Goal: Information Seeking & Learning: Learn about a topic

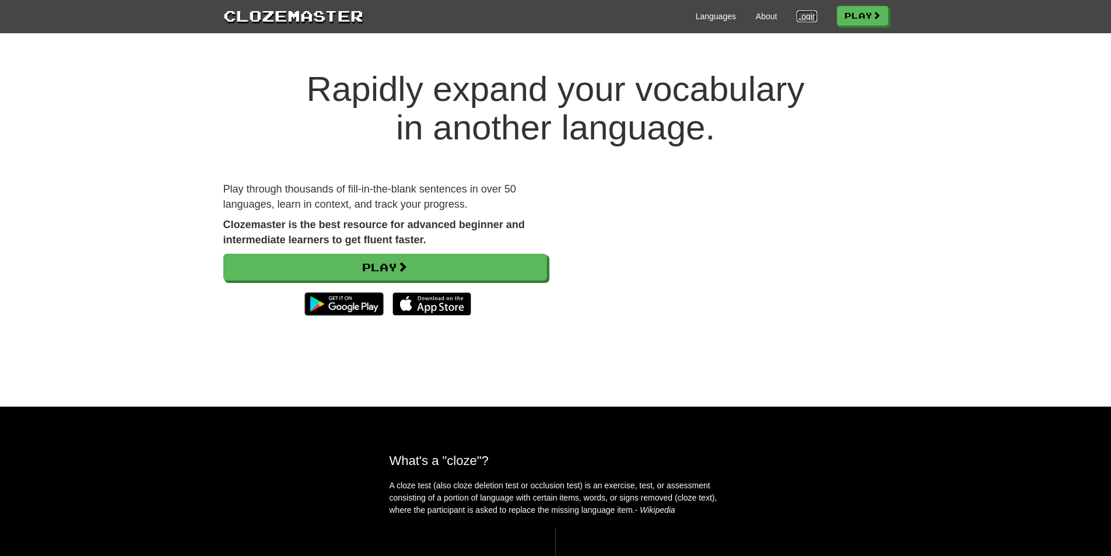
click at [800, 16] on link "Login" at bounding box center [807, 16] width 20 height 12
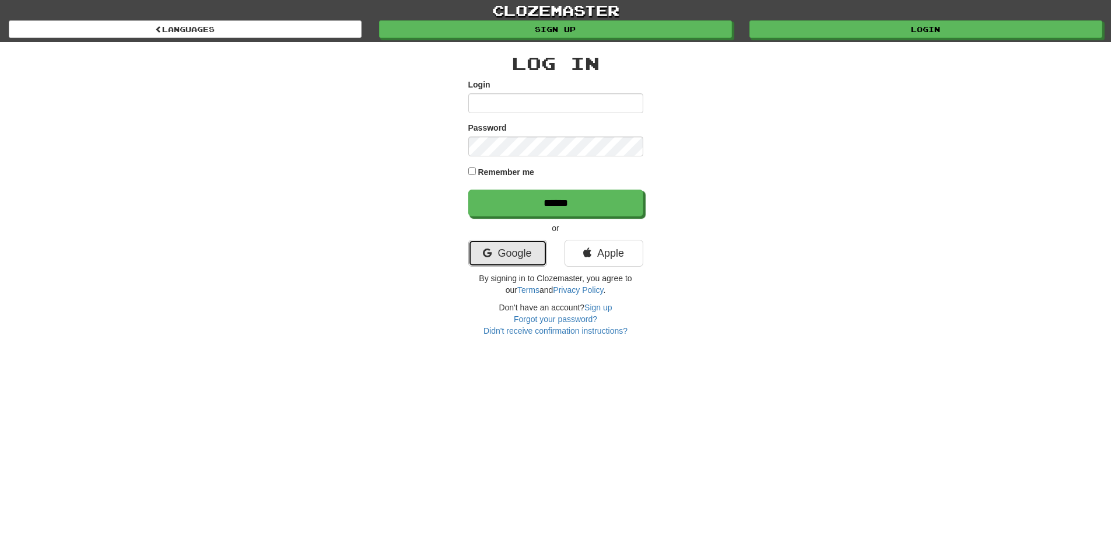
click at [499, 246] on link "Google" at bounding box center [507, 253] width 79 height 27
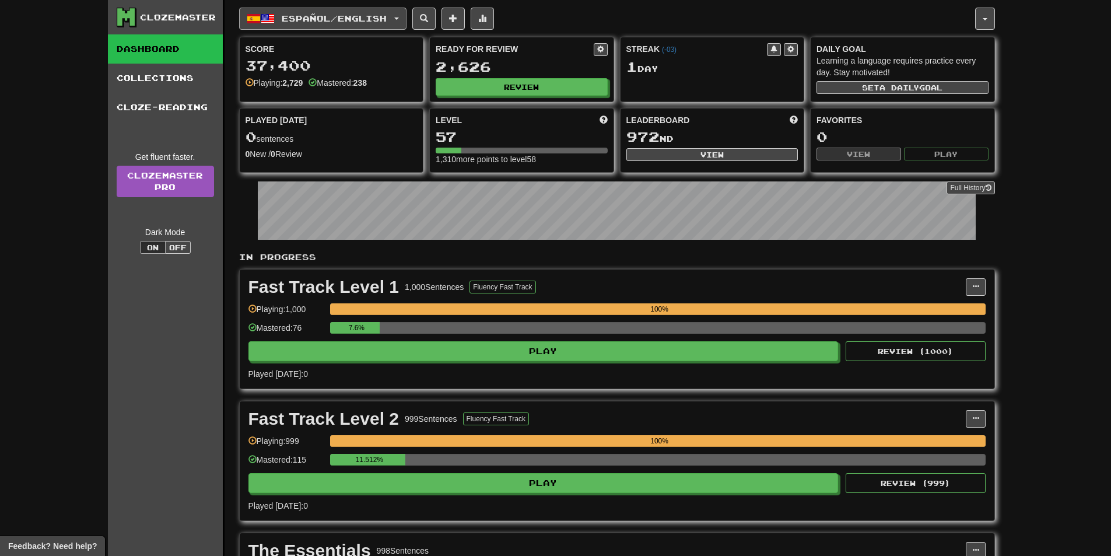
click at [341, 11] on button "Español / English" at bounding box center [322, 19] width 167 height 22
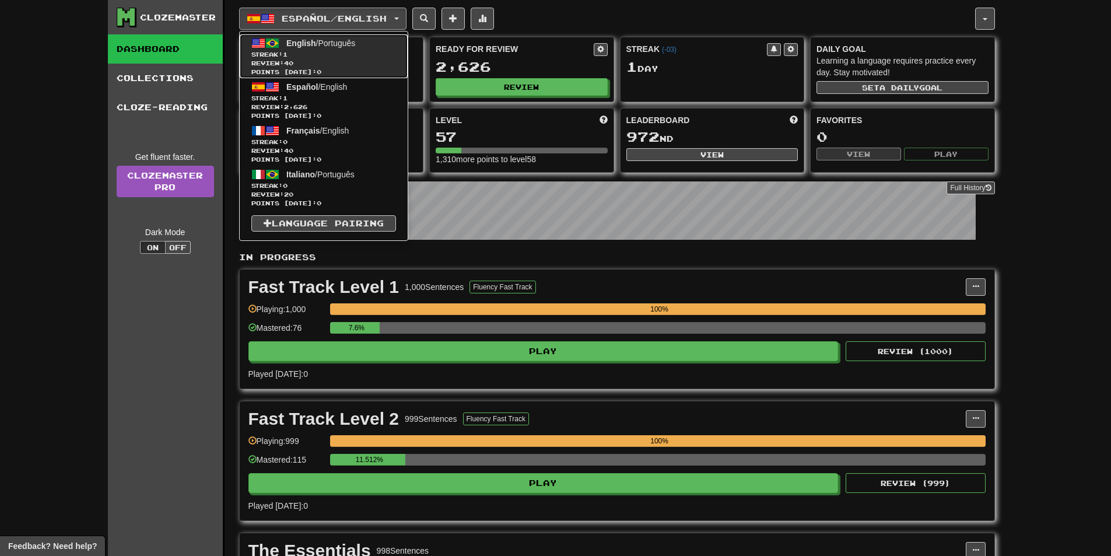
click at [330, 45] on span "English / Português" at bounding box center [320, 42] width 69 height 9
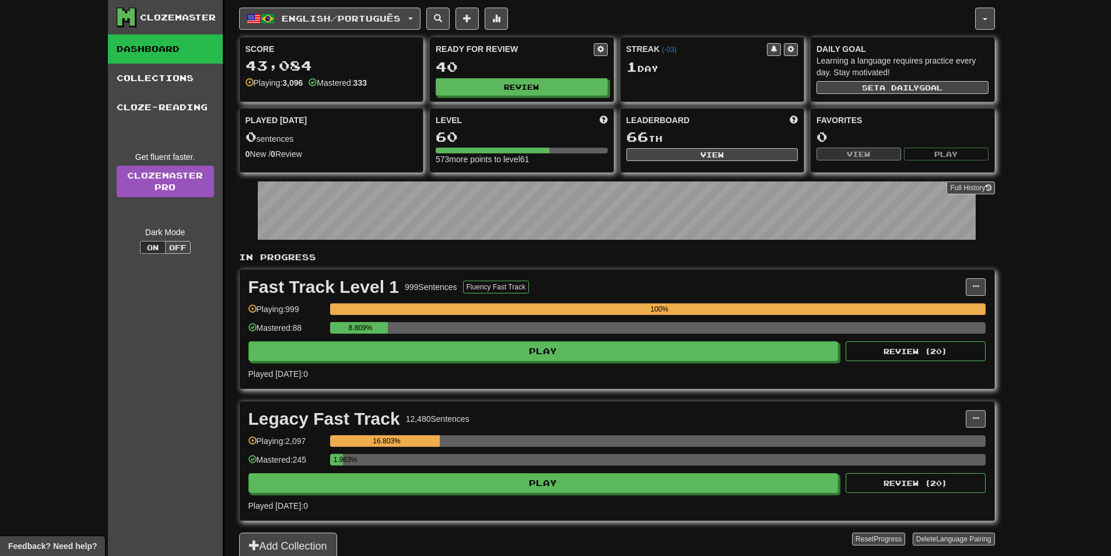
drag, startPoint x: 545, startPoint y: 502, endPoint x: 546, endPoint y: 495, distance: 7.0
click at [545, 499] on div "Legacy Fast Track 12,480 Sentences Manage Sentences Unpin from Dashboard Playin…" at bounding box center [617, 460] width 755 height 119
click at [546, 495] on div "Legacy Fast Track 12,480 Sentences Manage Sentences Unpin from Dashboard Playin…" at bounding box center [617, 460] width 755 height 119
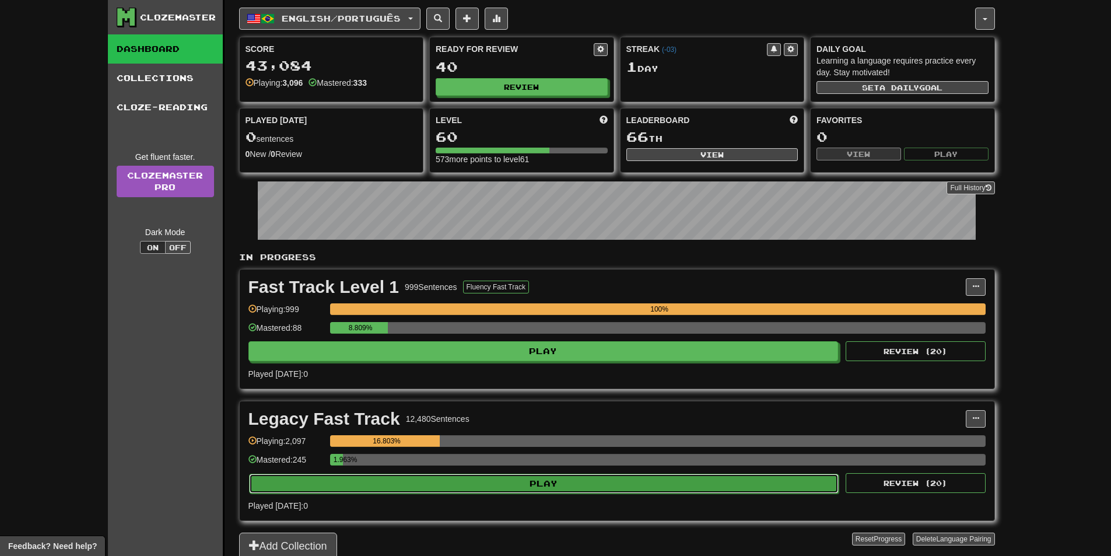
click at [548, 488] on button "Play" at bounding box center [544, 484] width 590 height 20
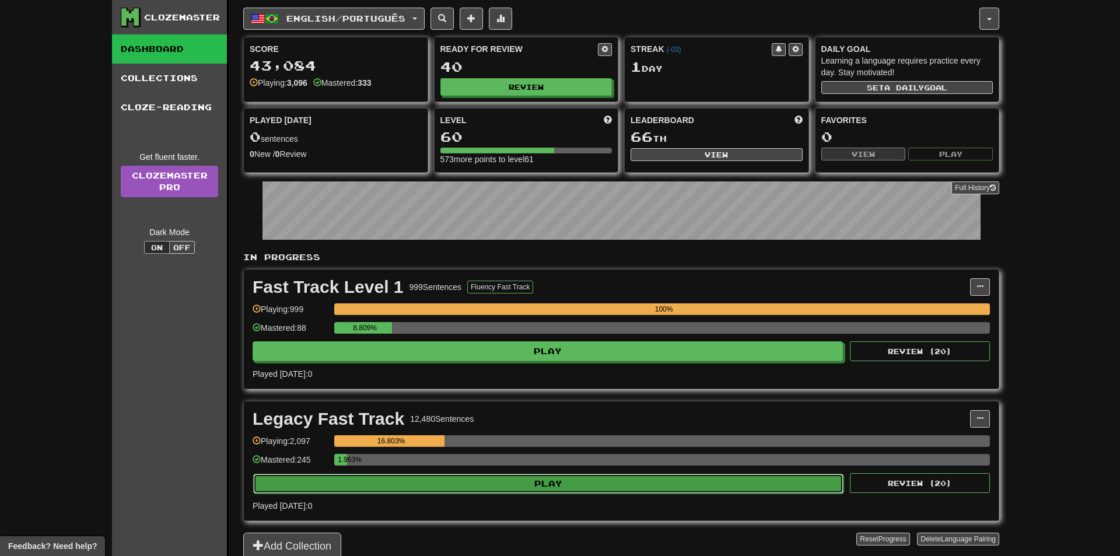
select select "**"
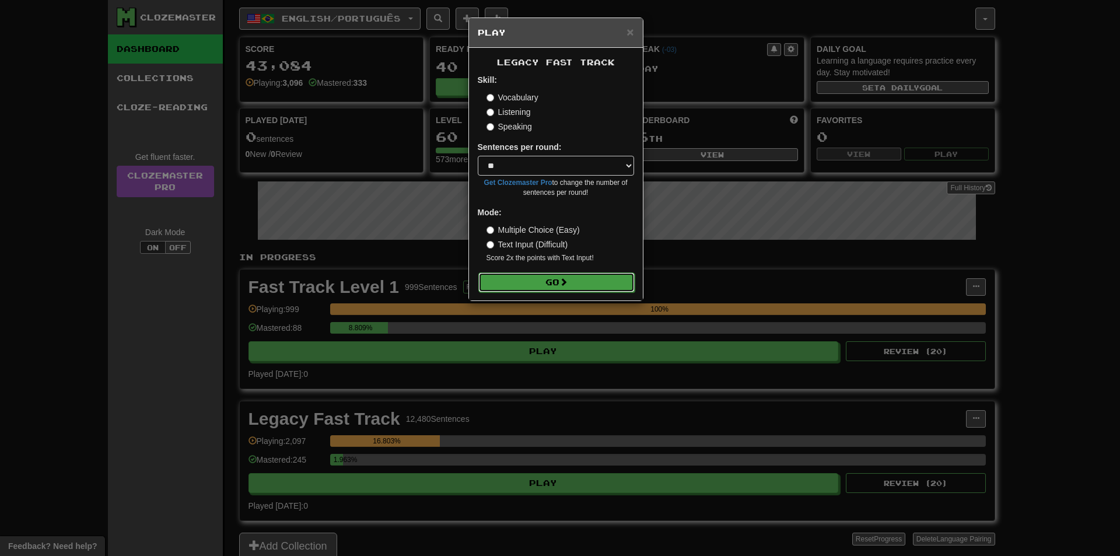
click at [562, 286] on button "Go" at bounding box center [556, 282] width 156 height 20
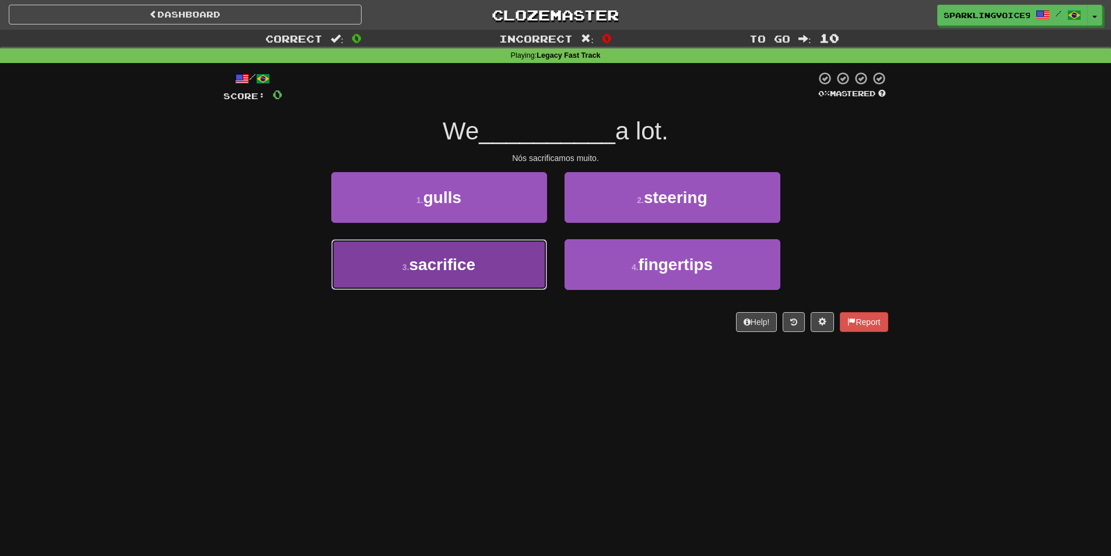
click at [514, 274] on button "3 . sacrifice" at bounding box center [439, 264] width 216 height 51
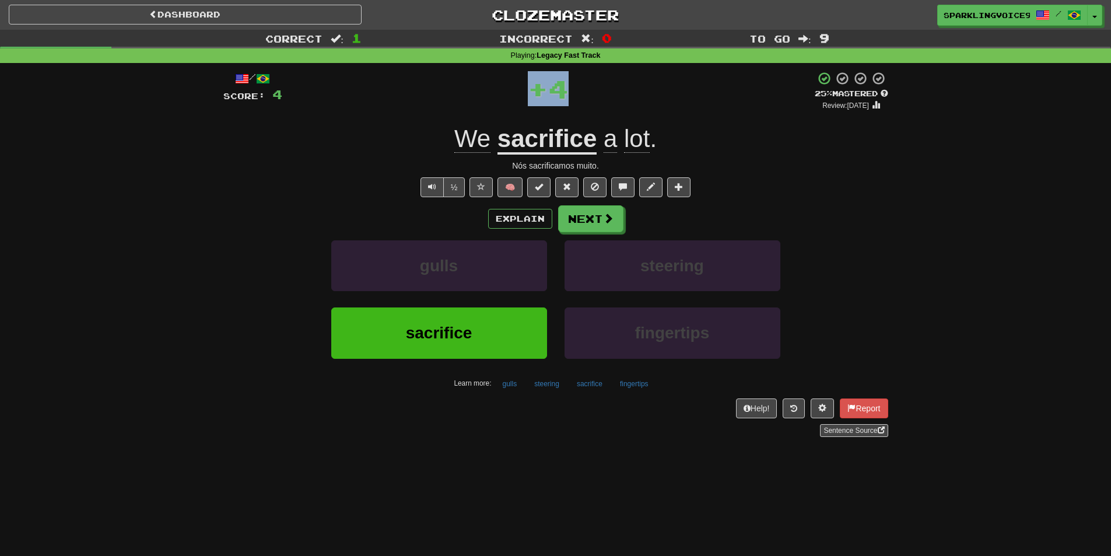
drag, startPoint x: 528, startPoint y: 96, endPoint x: 589, endPoint y: 95, distance: 61.2
click at [589, 95] on div "+ 4" at bounding box center [548, 88] width 532 height 35
click at [591, 229] on button "Next" at bounding box center [591, 219] width 65 height 27
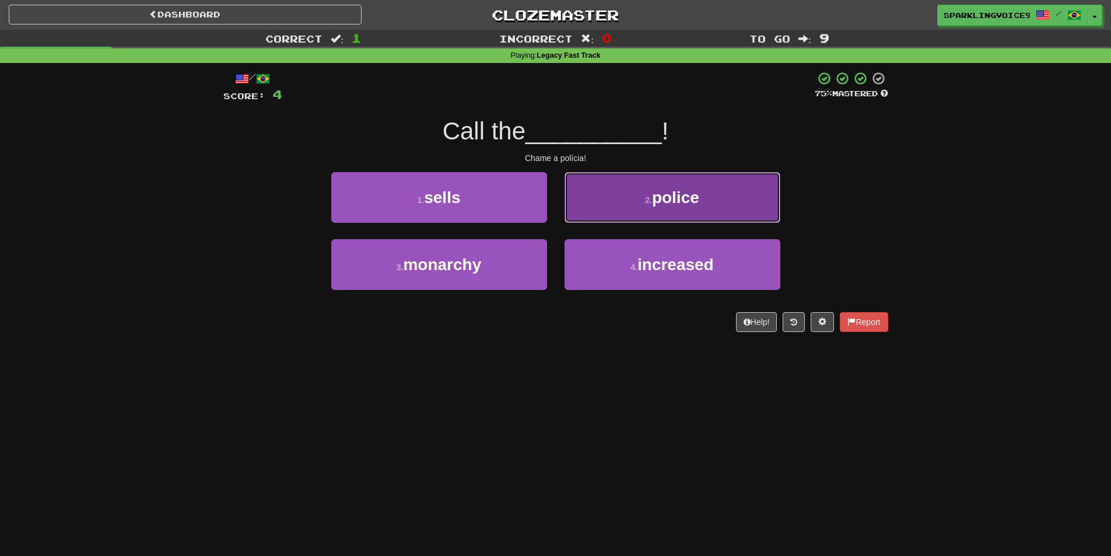
click at [770, 206] on button "2 . police" at bounding box center [673, 197] width 216 height 51
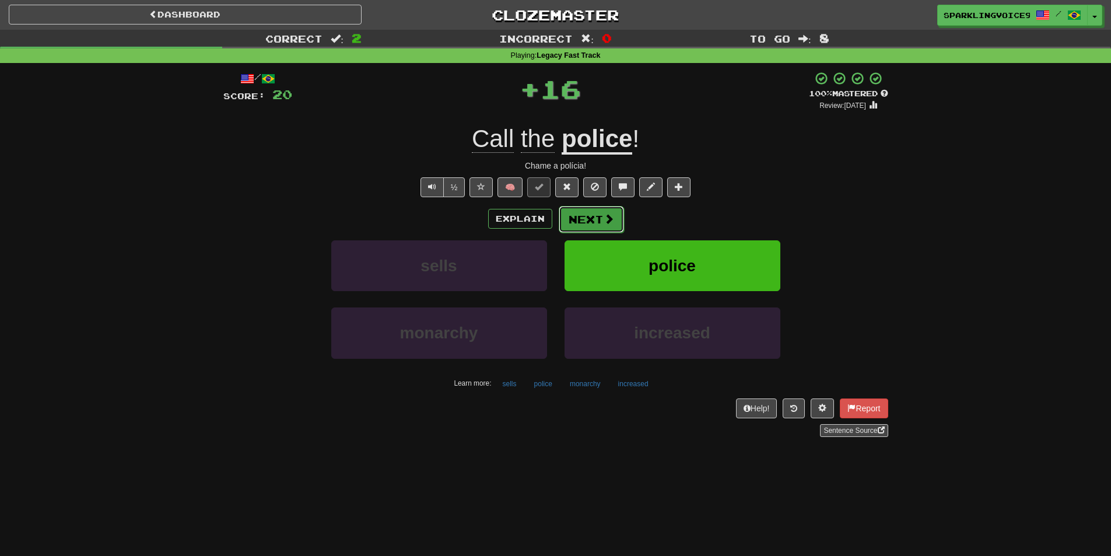
click at [591, 222] on button "Next" at bounding box center [591, 219] width 65 height 27
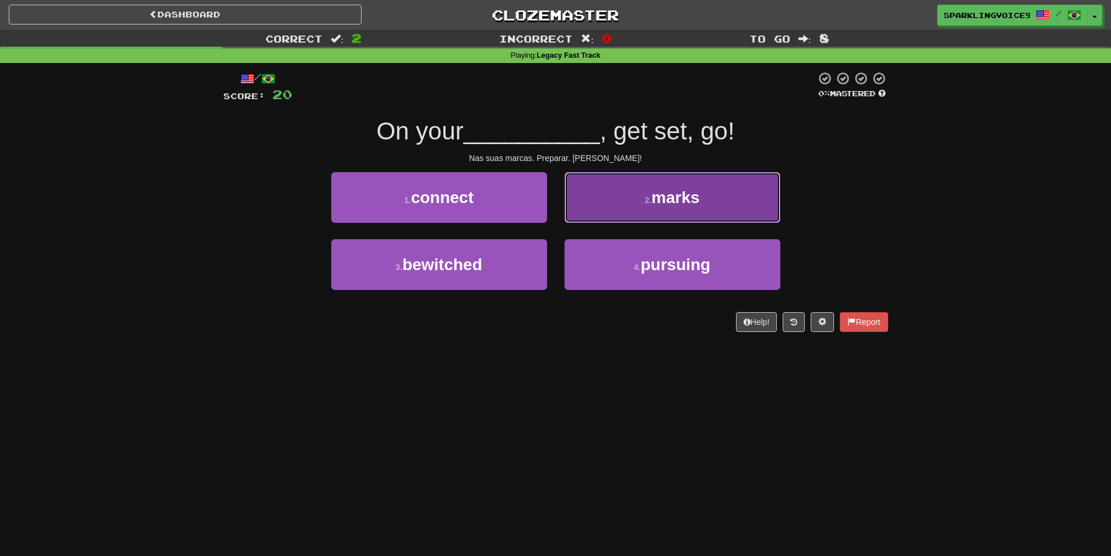
click at [644, 201] on small "2 ." at bounding box center [647, 199] width 7 height 9
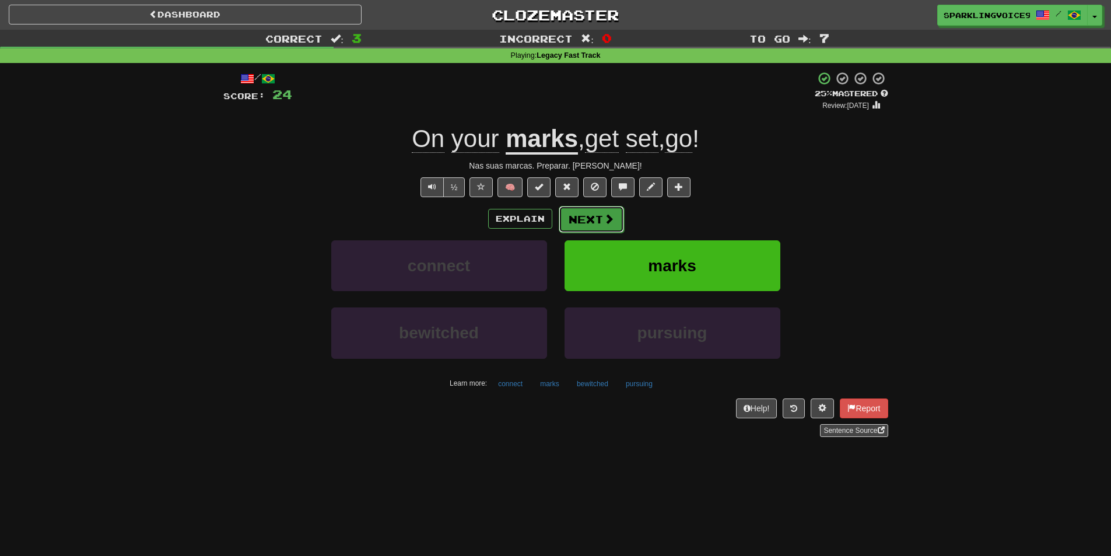
click at [587, 221] on button "Next" at bounding box center [591, 219] width 65 height 27
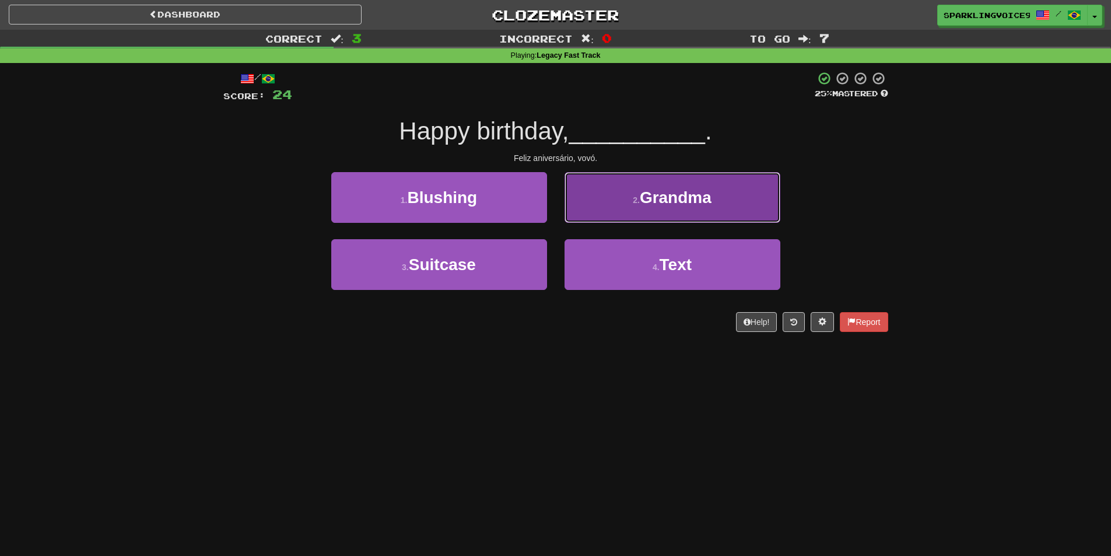
click at [687, 208] on button "2 . Grandma" at bounding box center [673, 197] width 216 height 51
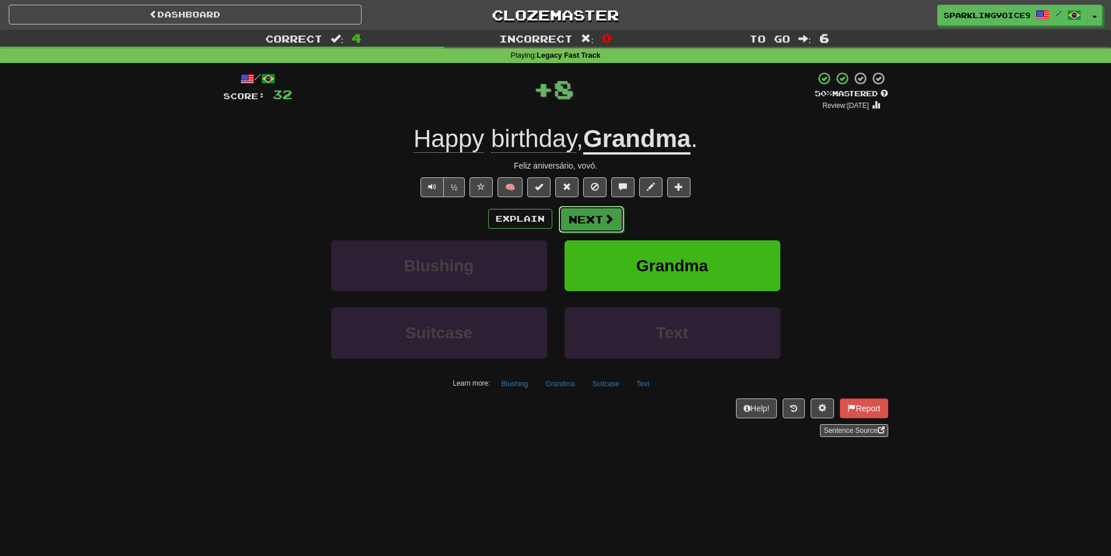
click at [600, 223] on button "Next" at bounding box center [591, 219] width 65 height 27
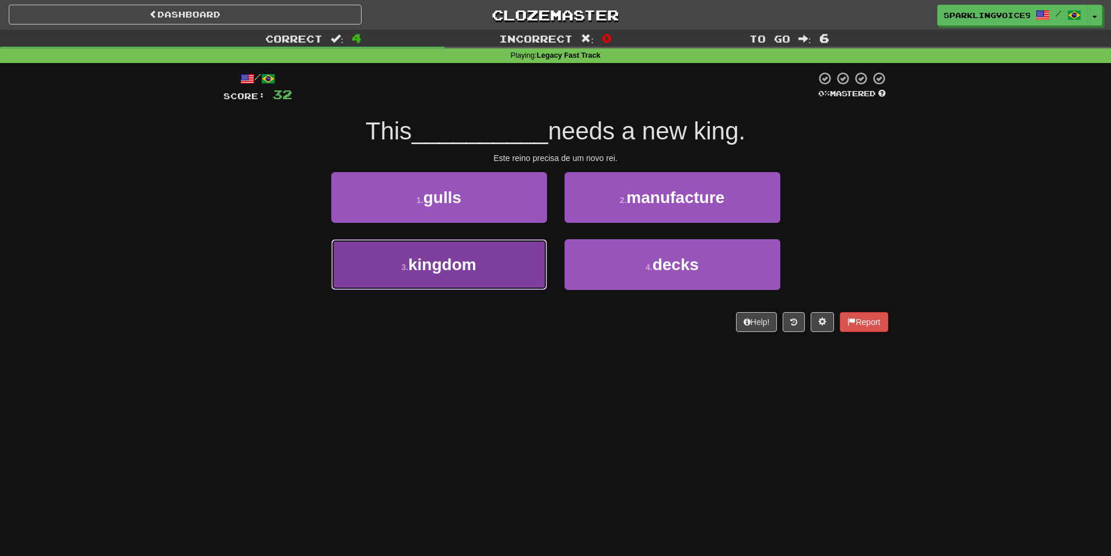
click at [524, 269] on button "3 . kingdom" at bounding box center [439, 264] width 216 height 51
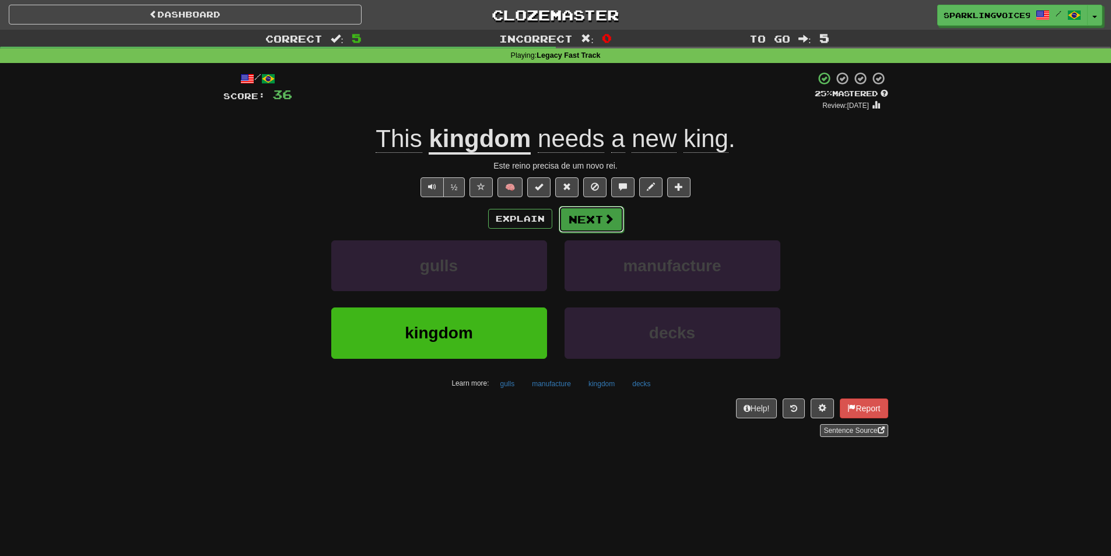
click at [605, 213] on span at bounding box center [609, 218] width 10 height 10
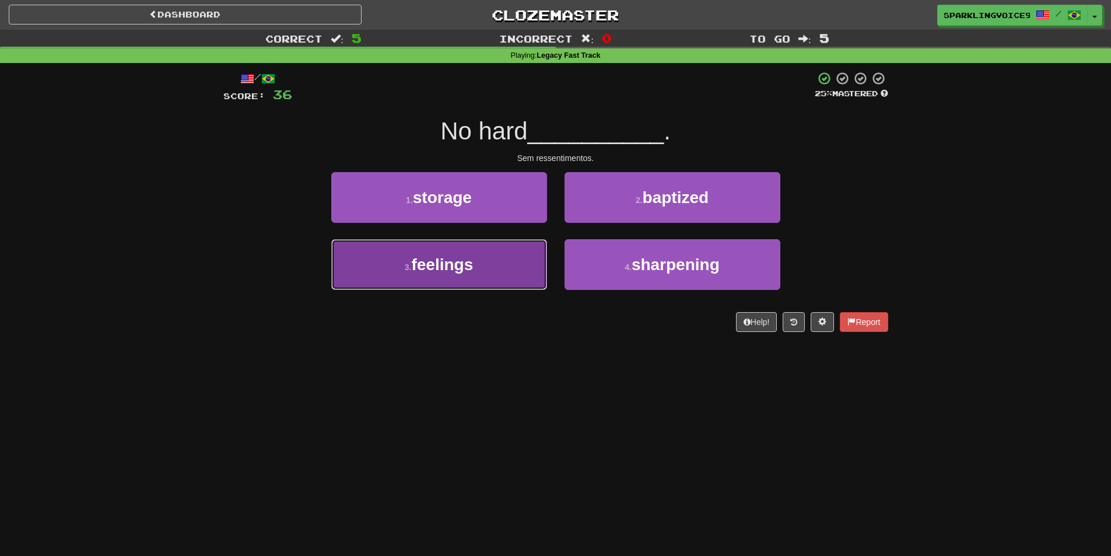
click at [496, 248] on button "3 . feelings" at bounding box center [439, 264] width 216 height 51
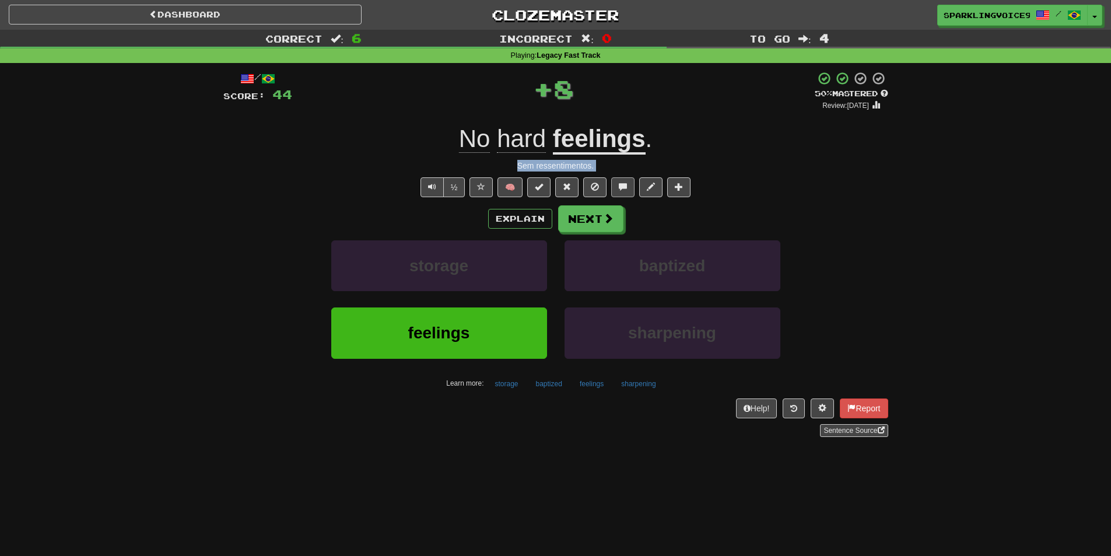
drag, startPoint x: 605, startPoint y: 178, endPoint x: 632, endPoint y: 178, distance: 26.8
click at [632, 178] on div "/ Score: 44 + 8 50 % Mastered Review: 2025-08-29 No hard feelings . Sem ressent…" at bounding box center [555, 254] width 665 height 366
click at [622, 163] on div "Sem ressentimentos." at bounding box center [555, 166] width 665 height 12
click at [598, 220] on button "Next" at bounding box center [591, 219] width 65 height 27
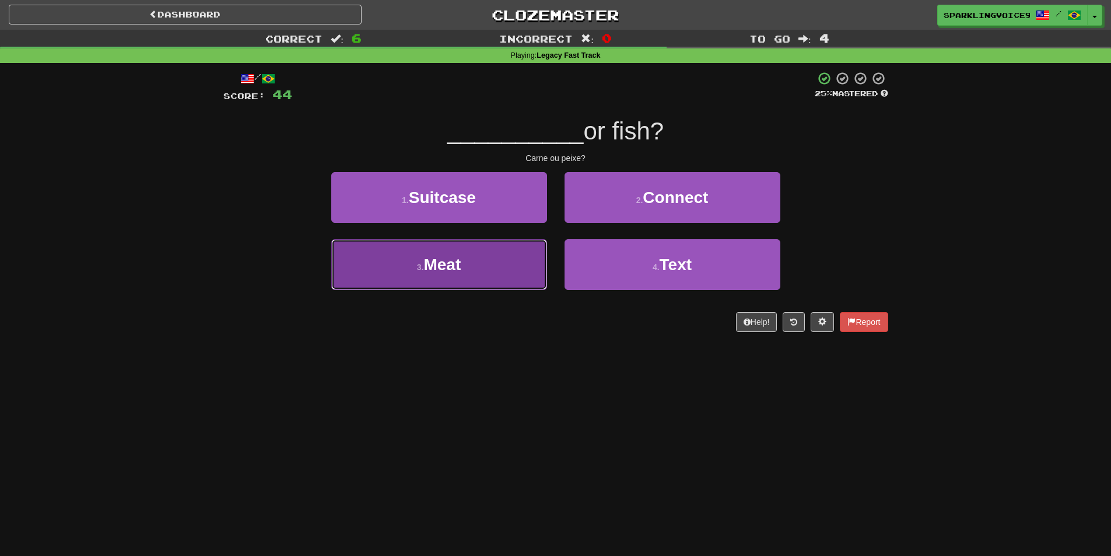
click at [522, 265] on button "3 . Meat" at bounding box center [439, 264] width 216 height 51
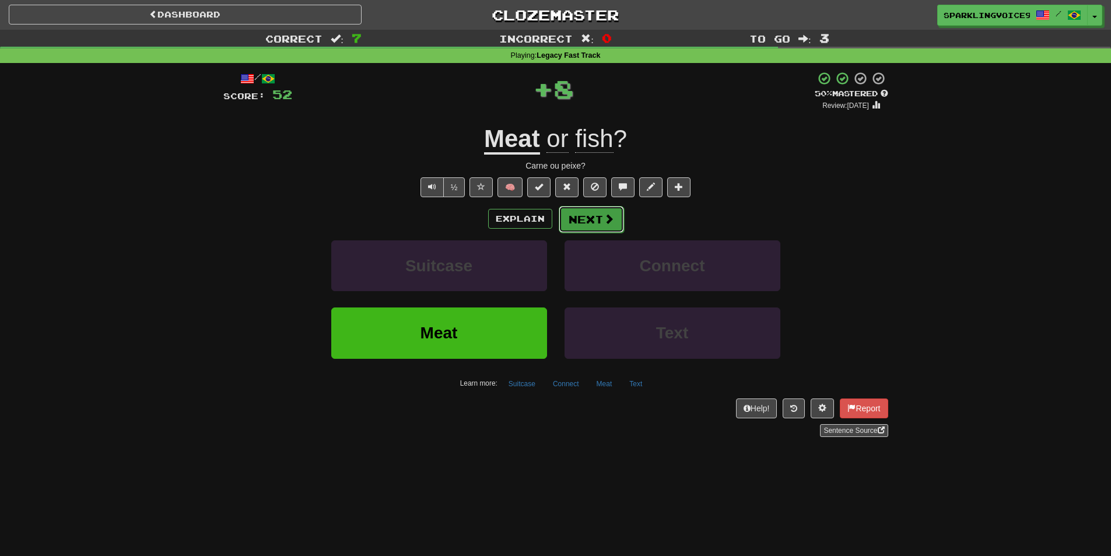
click at [598, 223] on button "Next" at bounding box center [591, 219] width 65 height 27
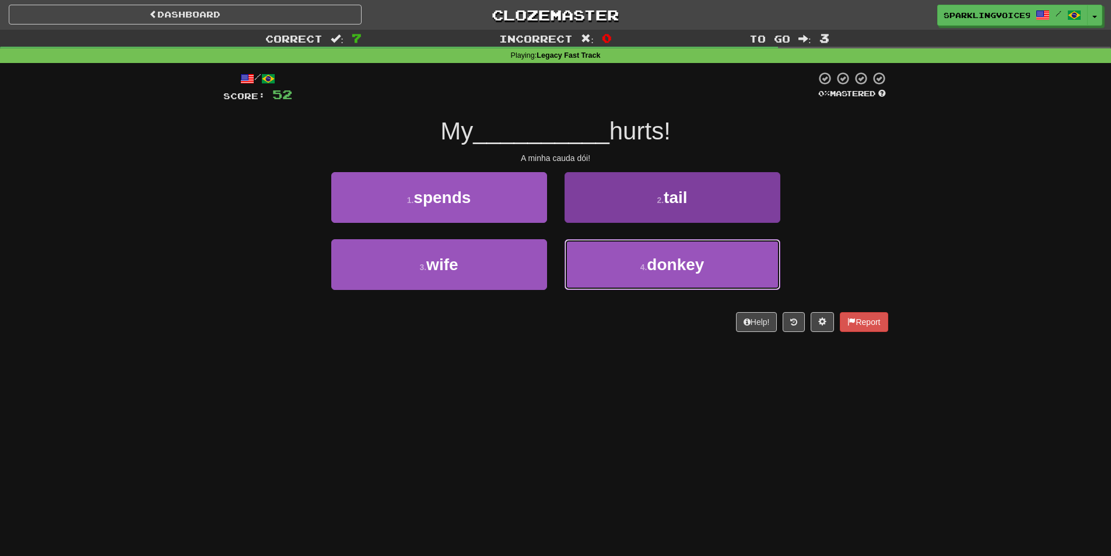
click at [675, 266] on span "donkey" at bounding box center [675, 264] width 57 height 18
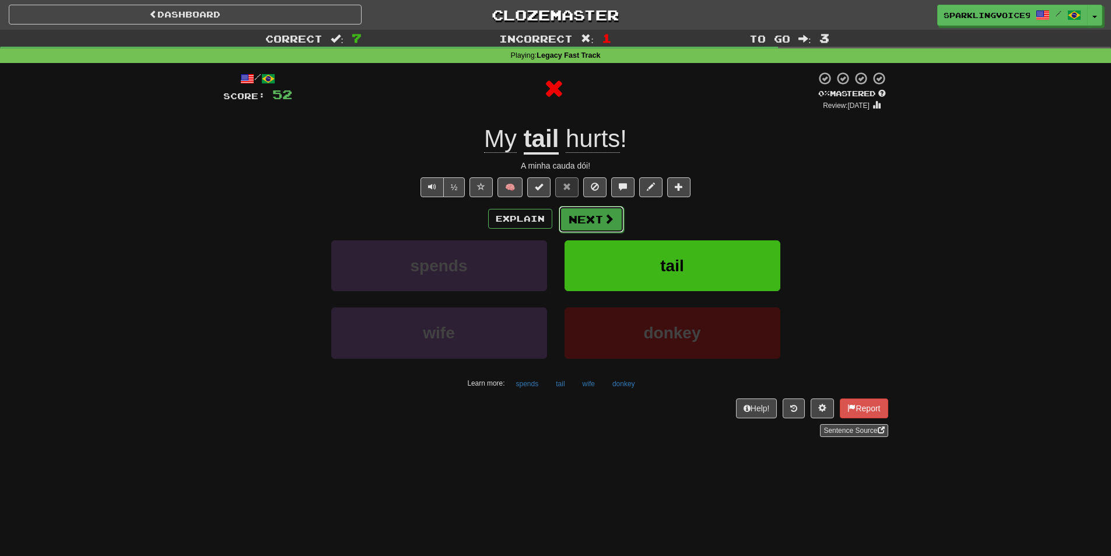
click at [600, 219] on button "Next" at bounding box center [591, 219] width 65 height 27
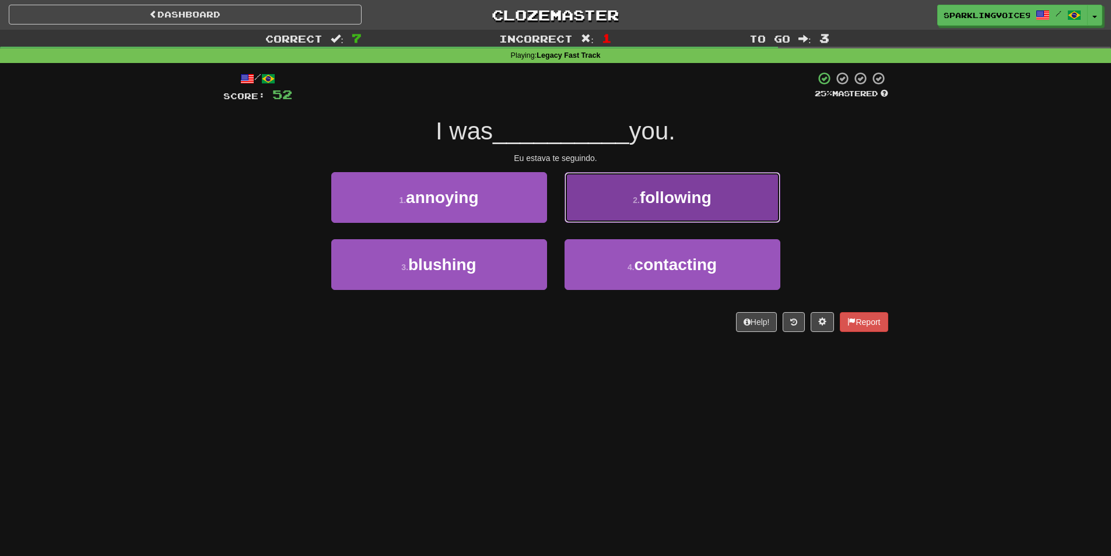
click at [639, 210] on button "2 . following" at bounding box center [673, 197] width 216 height 51
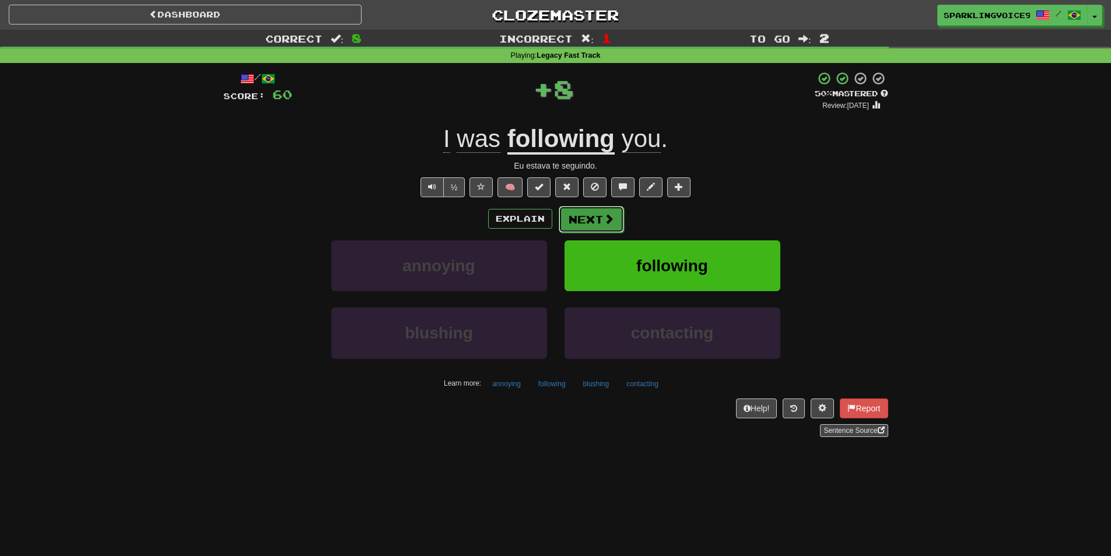
click at [598, 211] on button "Next" at bounding box center [591, 219] width 65 height 27
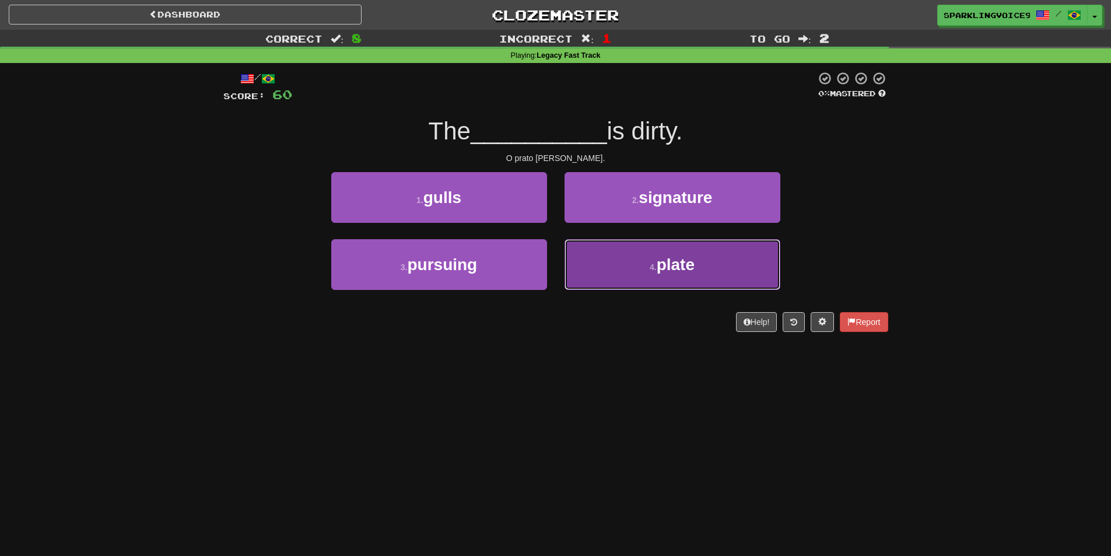
click at [609, 256] on button "4 . plate" at bounding box center [673, 264] width 216 height 51
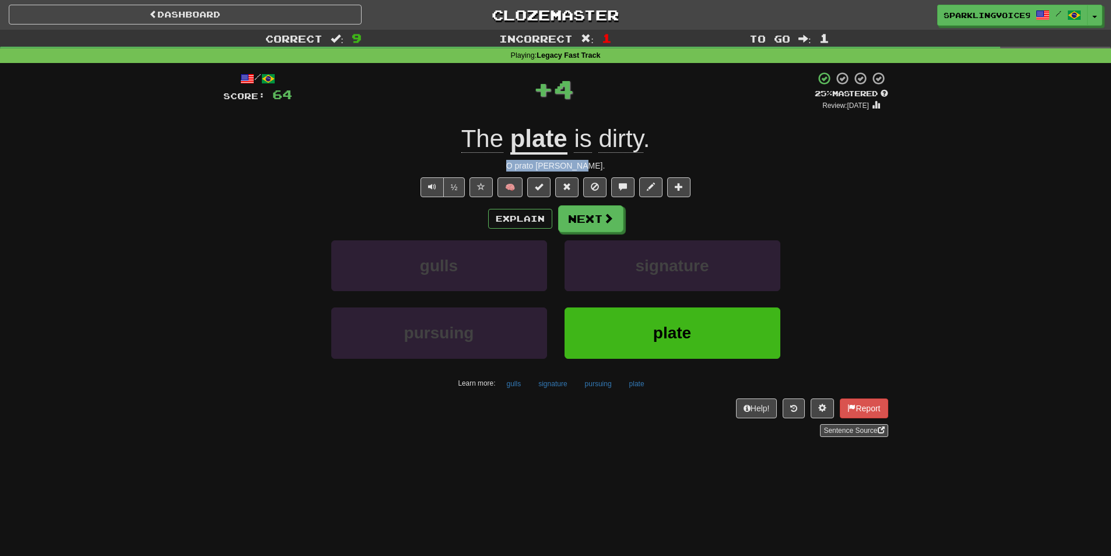
drag, startPoint x: 554, startPoint y: 162, endPoint x: 608, endPoint y: 162, distance: 54.2
click at [608, 162] on div "O prato está sujo." at bounding box center [555, 166] width 665 height 12
drag, startPoint x: 530, startPoint y: 82, endPoint x: 600, endPoint y: 86, distance: 70.1
click at [600, 86] on div "+ 4" at bounding box center [553, 88] width 523 height 35
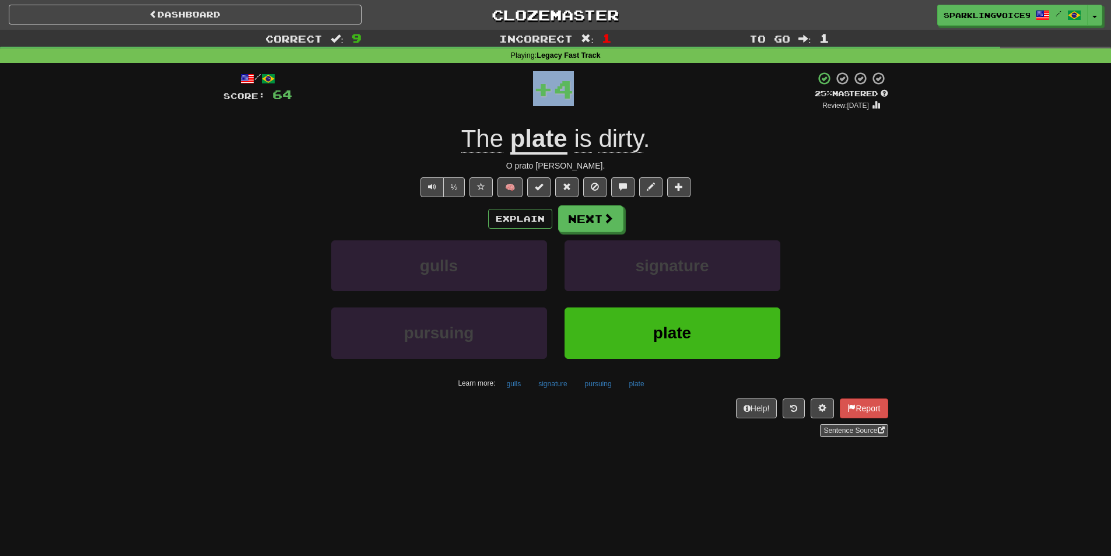
click at [600, 86] on div "+ 4" at bounding box center [553, 88] width 523 height 35
click at [587, 213] on button "Next" at bounding box center [591, 219] width 65 height 27
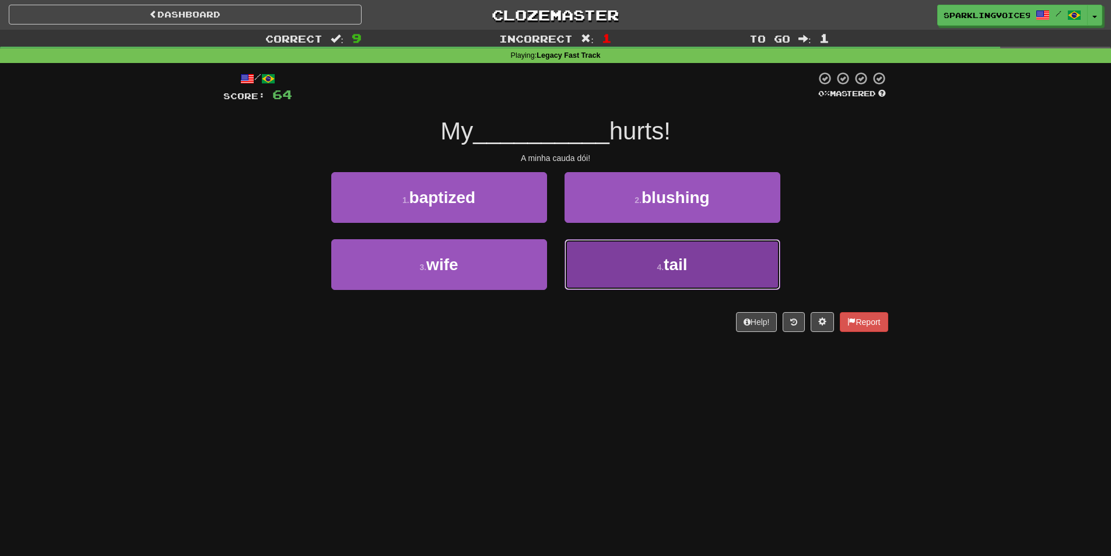
click at [613, 267] on button "4 . tail" at bounding box center [673, 264] width 216 height 51
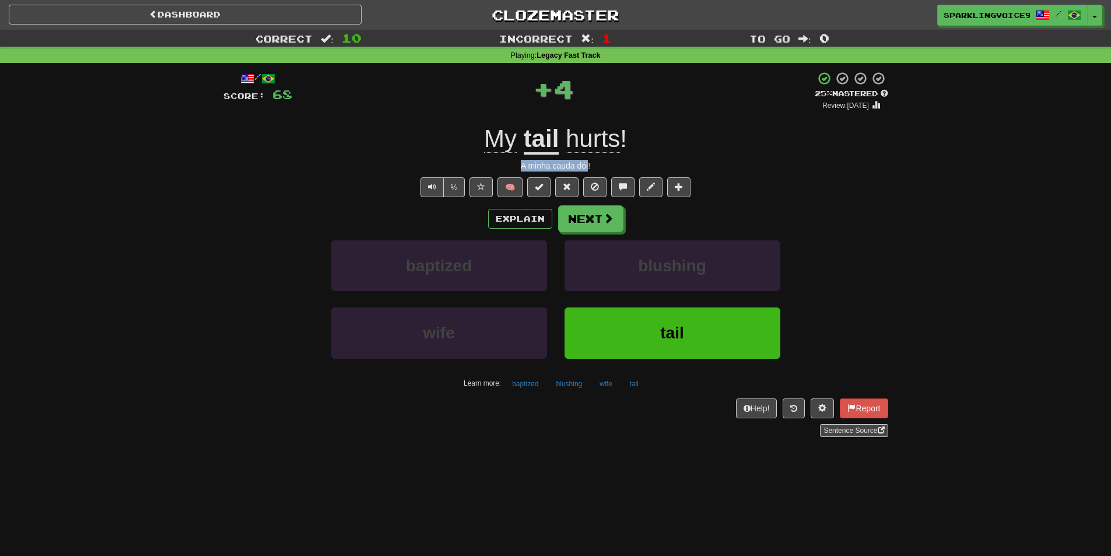
drag, startPoint x: 517, startPoint y: 164, endPoint x: 602, endPoint y: 165, distance: 85.7
click at [597, 165] on div "A minha cauda dói!" at bounding box center [555, 166] width 665 height 12
click at [611, 165] on div "A minha cauda dói!" at bounding box center [555, 166] width 665 height 12
click at [599, 227] on button "Next" at bounding box center [591, 219] width 65 height 27
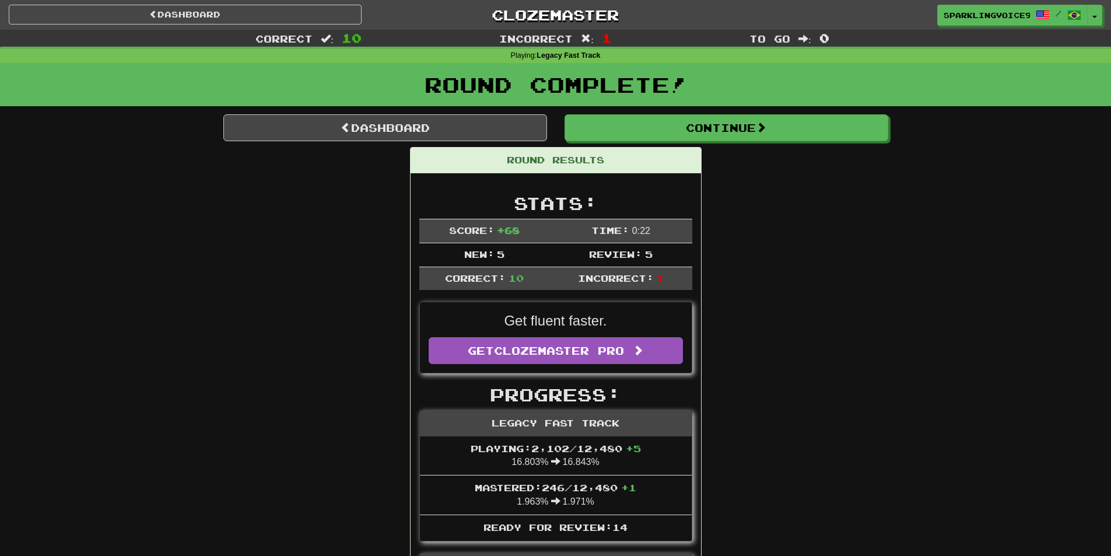
click at [737, 113] on div "Round Complete!" at bounding box center [555, 88] width 1111 height 51
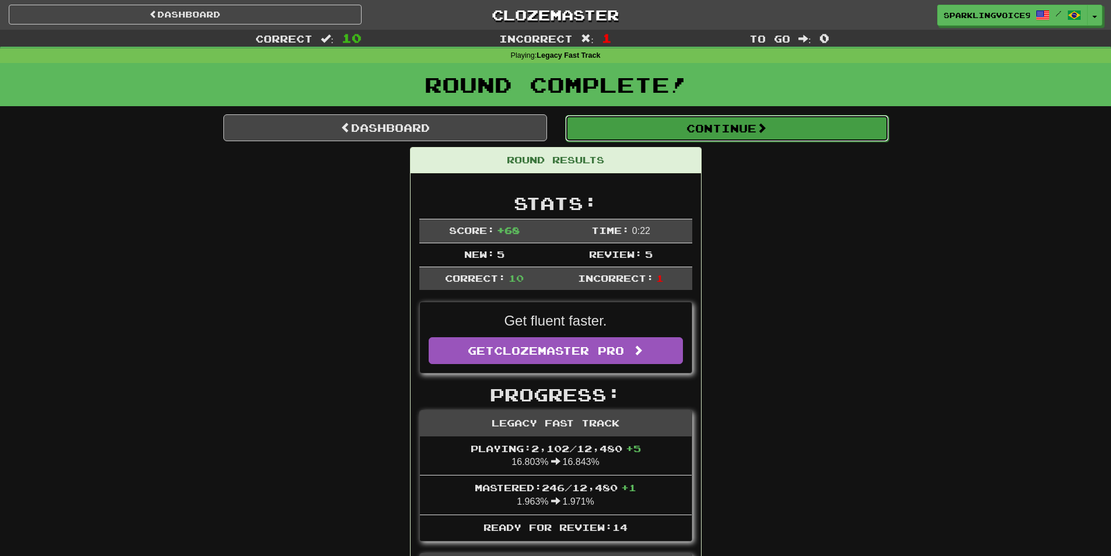
click at [733, 141] on button "Continue" at bounding box center [727, 128] width 324 height 27
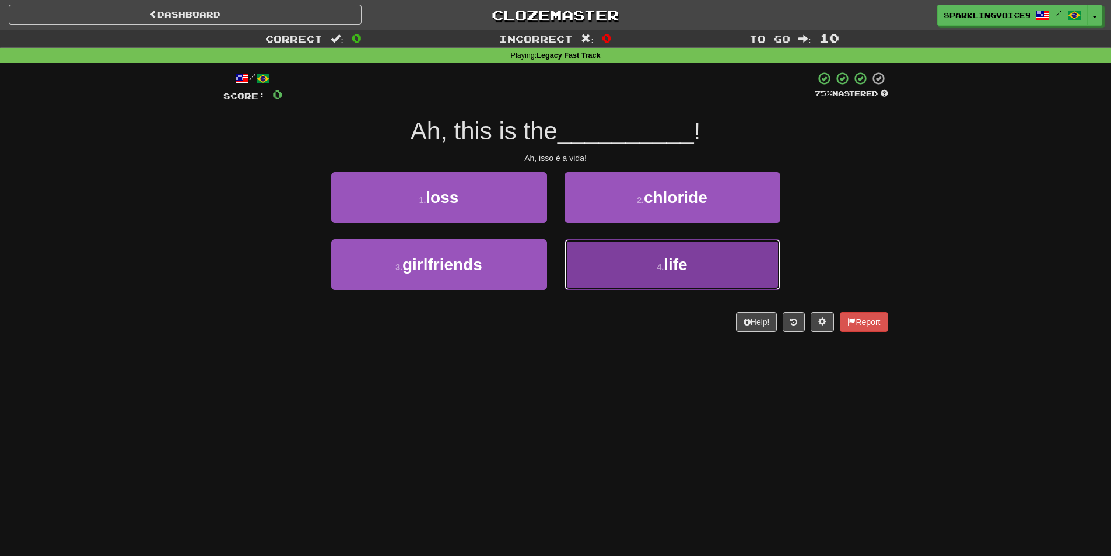
click at [646, 269] on button "4 . life" at bounding box center [673, 264] width 216 height 51
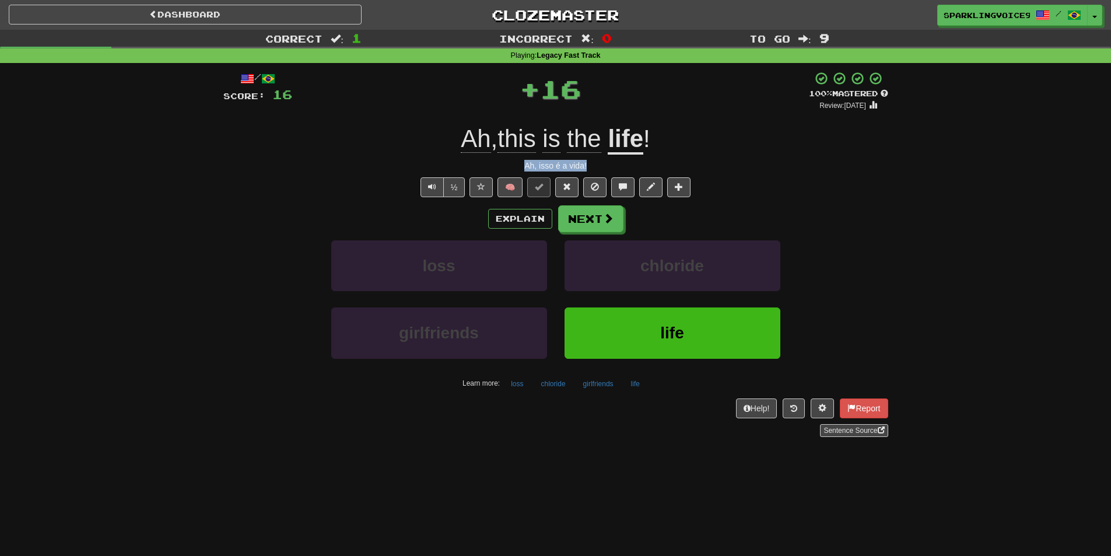
drag, startPoint x: 523, startPoint y: 166, endPoint x: 618, endPoint y: 166, distance: 95.1
click at [618, 166] on div "Ah, isso é a vida!" at bounding box center [555, 166] width 665 height 12
click at [595, 218] on button "Next" at bounding box center [591, 219] width 65 height 27
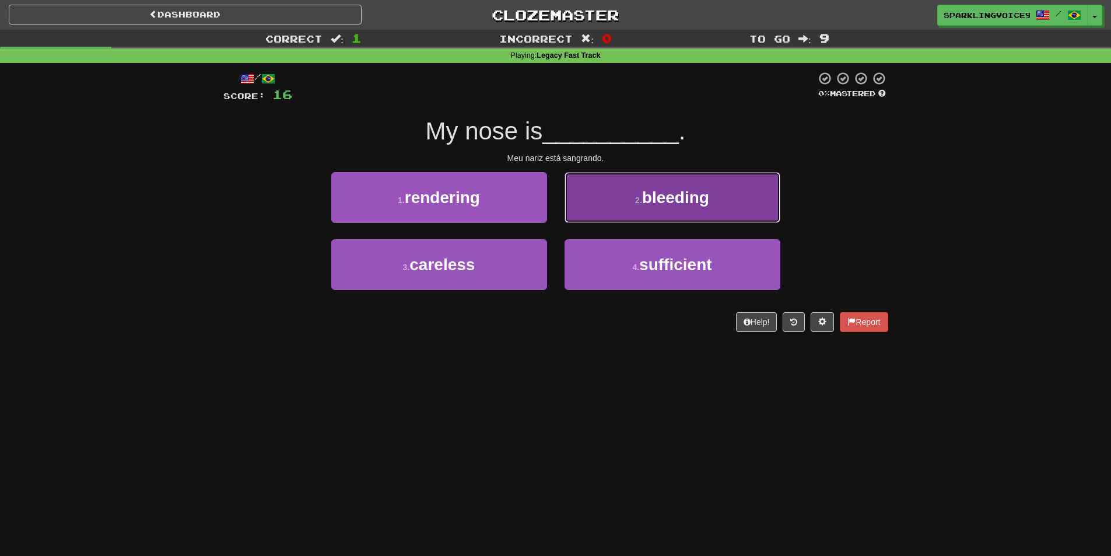
click at [658, 179] on button "2 . bleeding" at bounding box center [673, 197] width 216 height 51
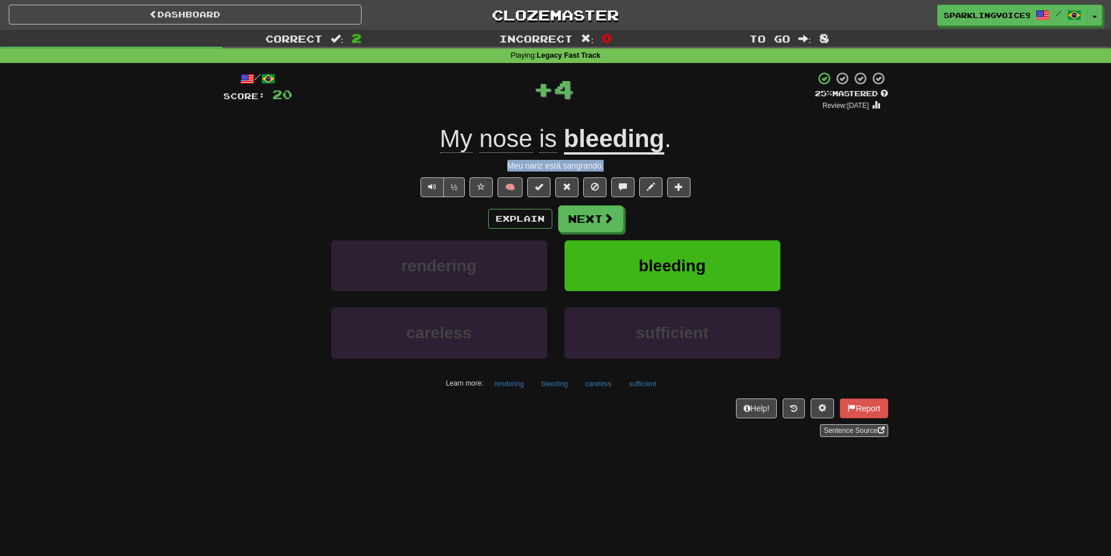
drag, startPoint x: 506, startPoint y: 166, endPoint x: 671, endPoint y: 166, distance: 165.0
click at [671, 166] on div "Meu nariz está sangrando." at bounding box center [555, 166] width 665 height 12
click at [586, 224] on button "Next" at bounding box center [591, 219] width 65 height 27
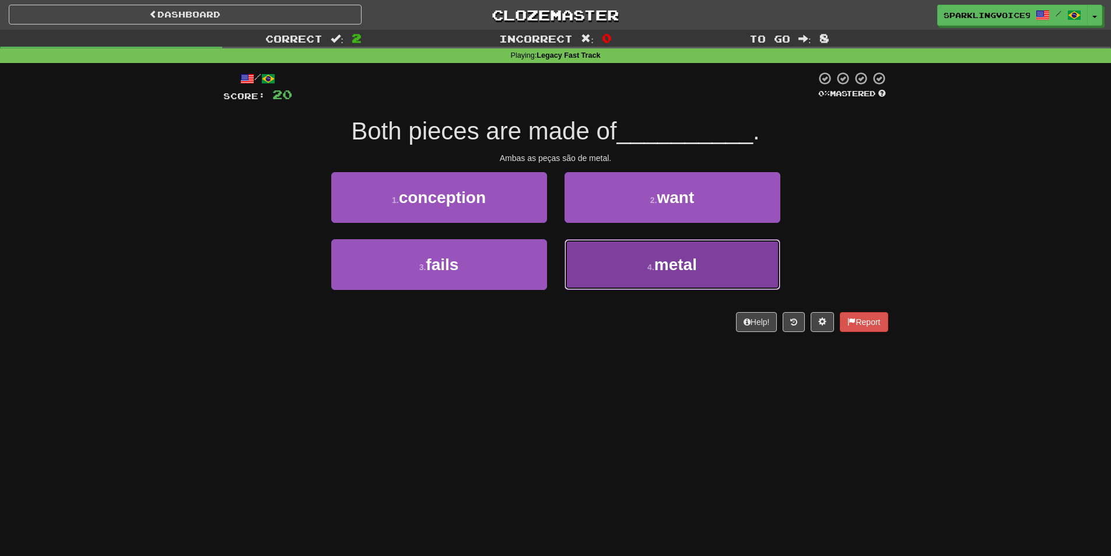
click at [620, 265] on button "4 . metal" at bounding box center [673, 264] width 216 height 51
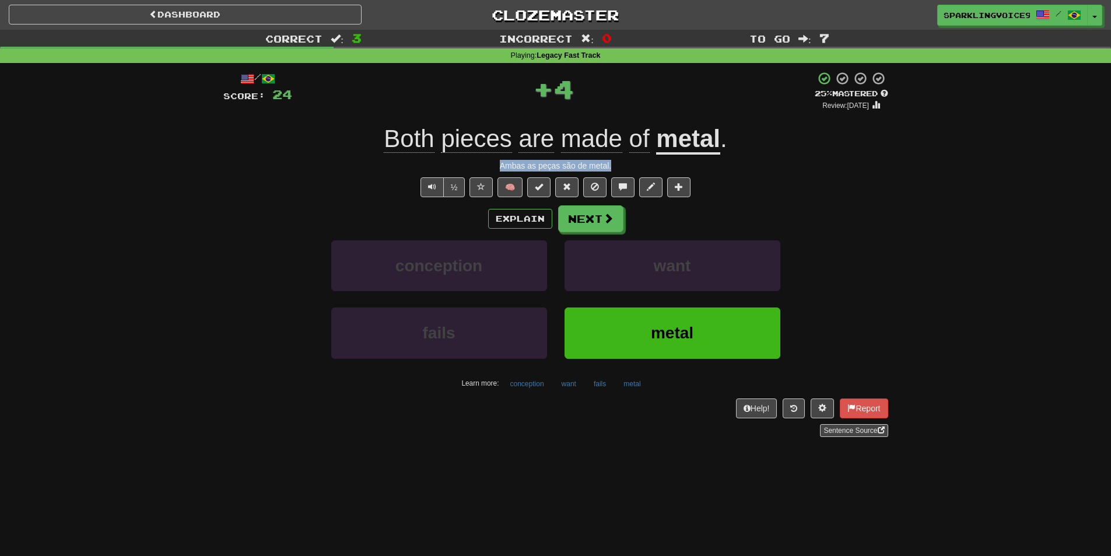
drag, startPoint x: 499, startPoint y: 160, endPoint x: 635, endPoint y: 160, distance: 136.5
click at [635, 160] on div "Ambas as peças são de metal." at bounding box center [555, 166] width 665 height 12
click at [594, 224] on button "Next" at bounding box center [591, 219] width 65 height 27
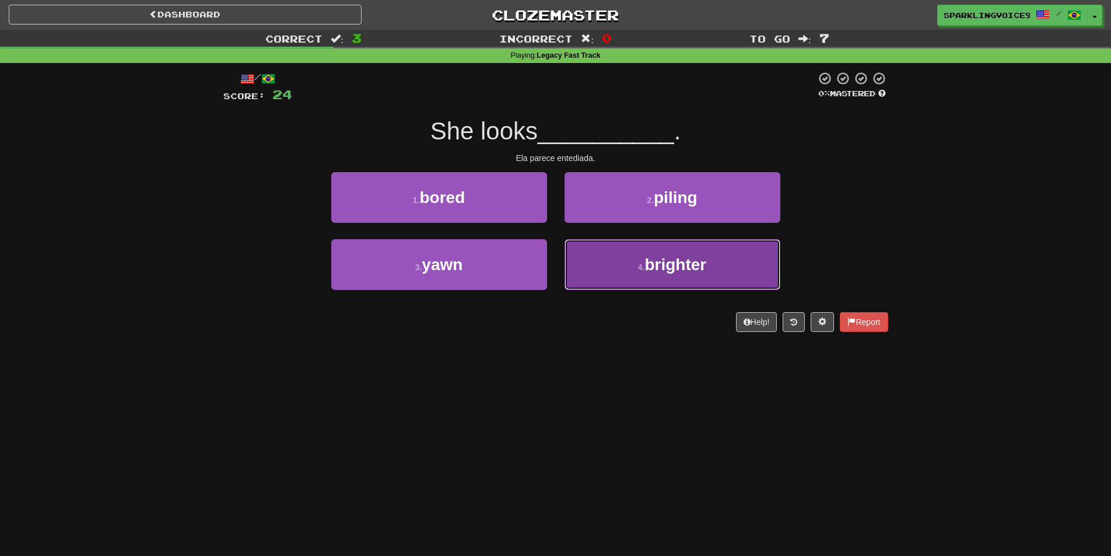
click at [657, 266] on span "brighter" at bounding box center [675, 264] width 62 height 18
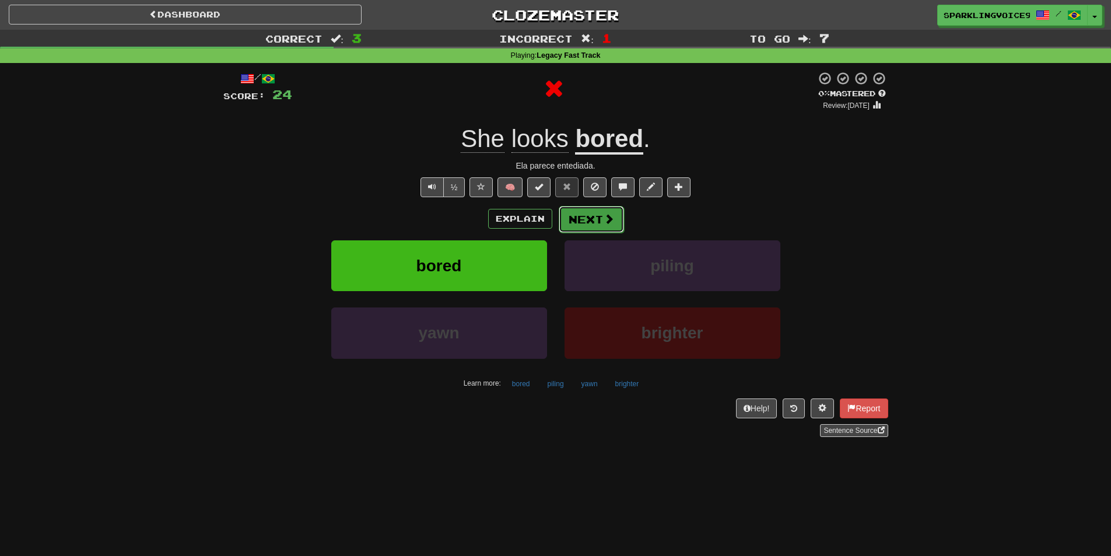
click at [593, 222] on button "Next" at bounding box center [591, 219] width 65 height 27
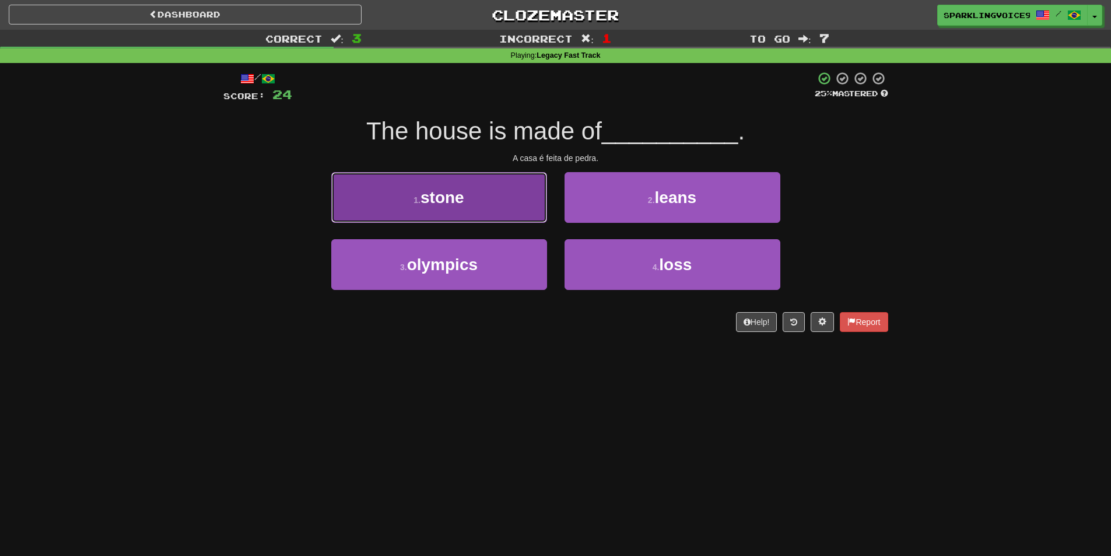
click at [428, 189] on span "stone" at bounding box center [442, 197] width 44 height 18
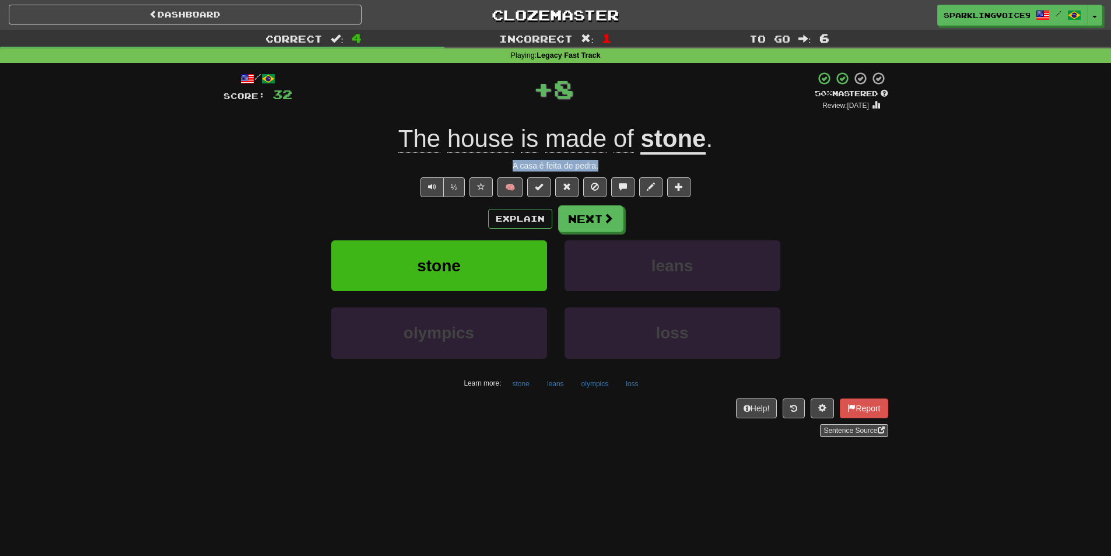
drag, startPoint x: 514, startPoint y: 163, endPoint x: 619, endPoint y: 163, distance: 104.4
click at [619, 163] on div "A casa é feita de pedra." at bounding box center [555, 166] width 665 height 12
click at [590, 227] on button "Next" at bounding box center [591, 219] width 65 height 27
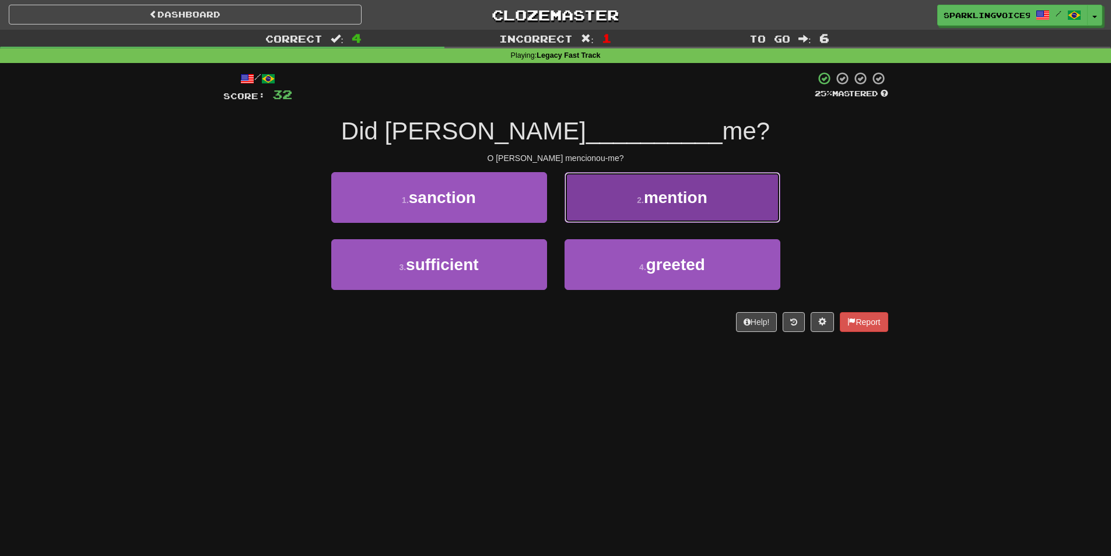
click at [635, 200] on button "2 . mention" at bounding box center [673, 197] width 216 height 51
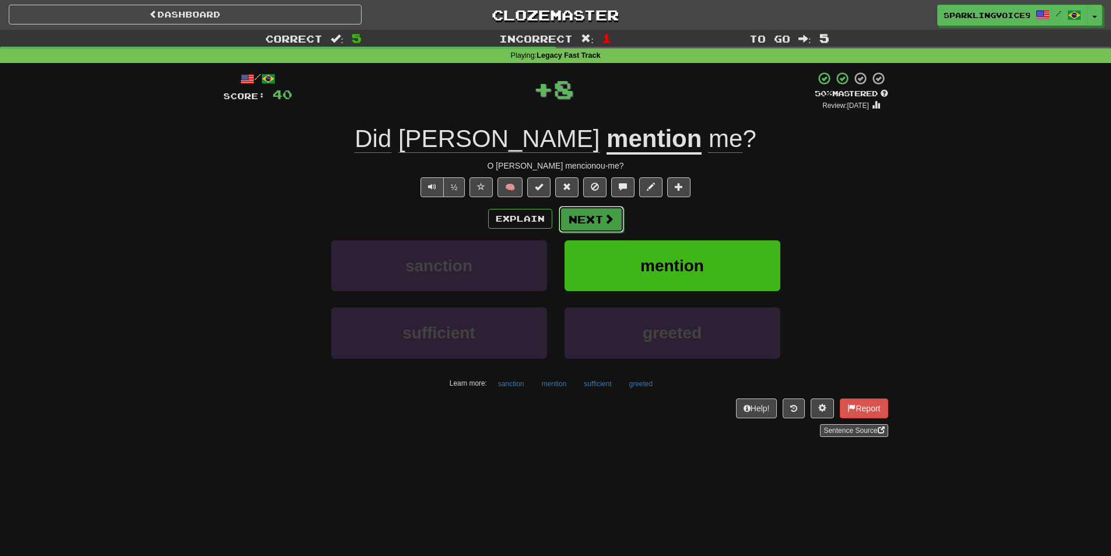
click at [591, 225] on button "Next" at bounding box center [591, 219] width 65 height 27
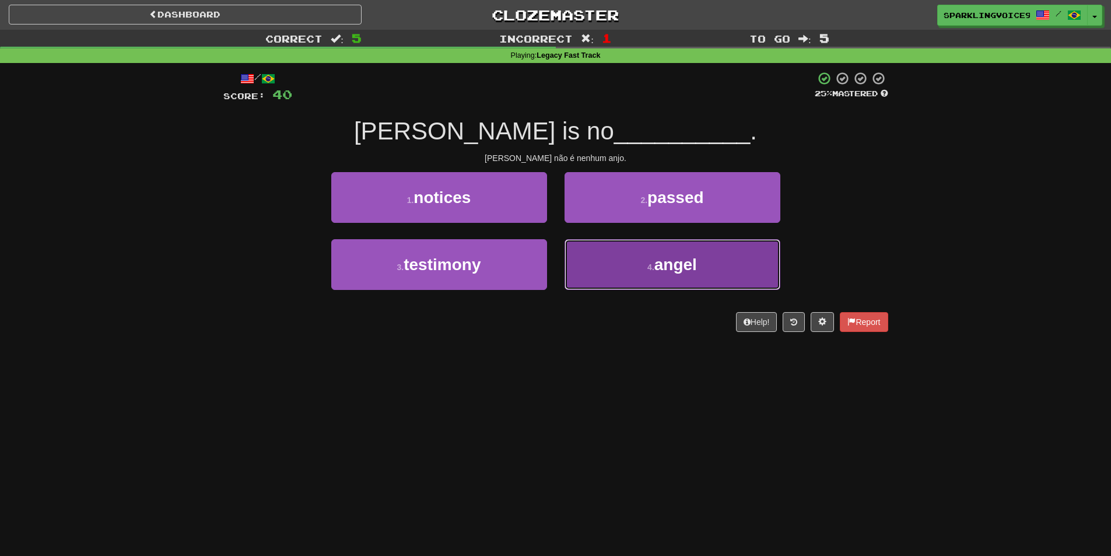
click at [658, 268] on span "angel" at bounding box center [675, 264] width 43 height 18
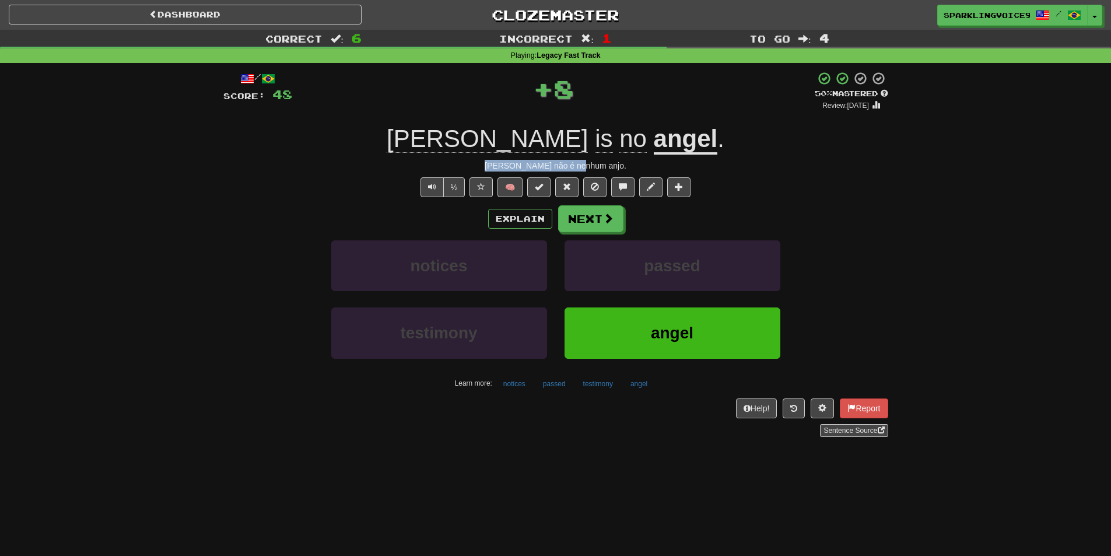
drag, startPoint x: 502, startPoint y: 167, endPoint x: 656, endPoint y: 169, distance: 154.0
click at [656, 169] on div "Tom não é nenhum anjo." at bounding box center [555, 166] width 665 height 12
click at [599, 217] on button "Next" at bounding box center [591, 219] width 65 height 27
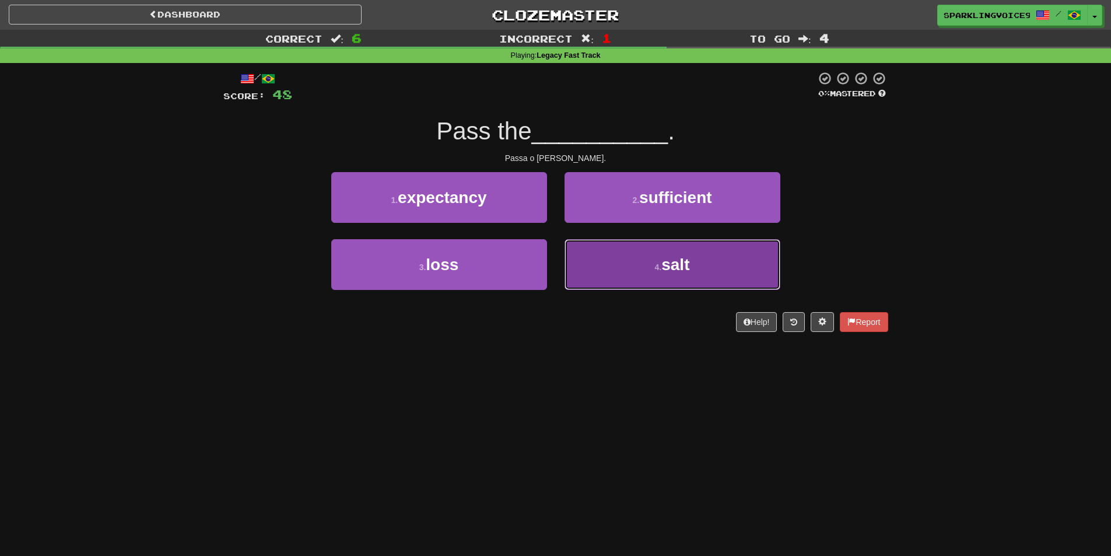
click at [657, 257] on button "4 . salt" at bounding box center [673, 264] width 216 height 51
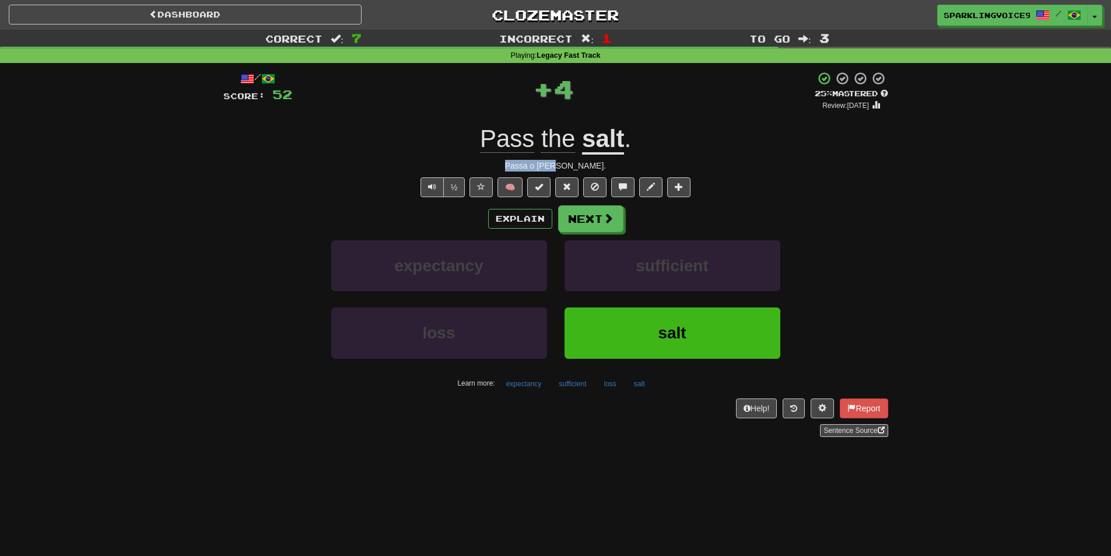
drag, startPoint x: 534, startPoint y: 166, endPoint x: 624, endPoint y: 166, distance: 90.4
click at [624, 166] on div "Passa o sal." at bounding box center [555, 166] width 665 height 12
click at [595, 222] on button "Next" at bounding box center [591, 219] width 65 height 27
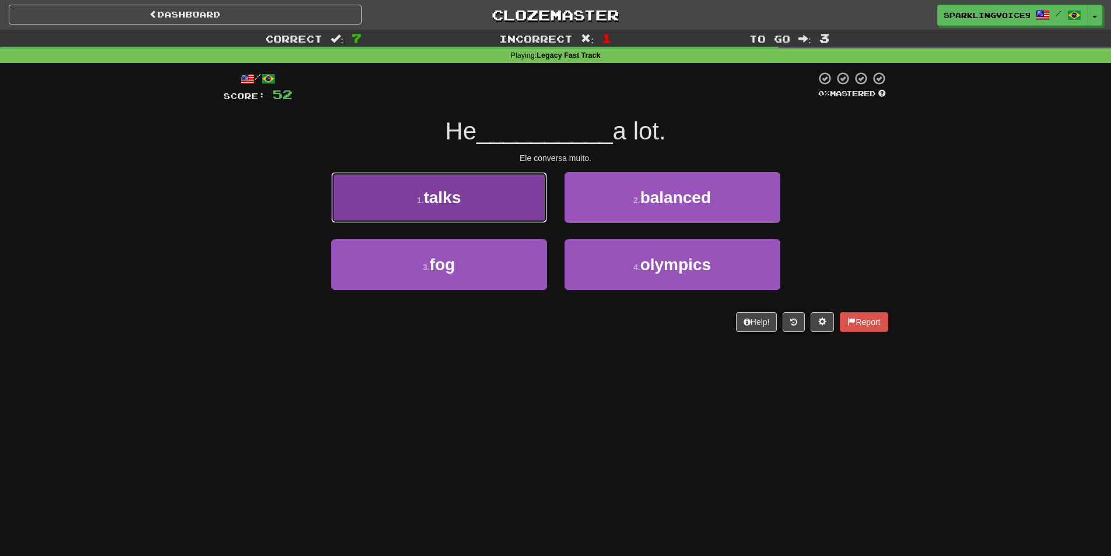
click at [463, 201] on button "1 . talks" at bounding box center [439, 197] width 216 height 51
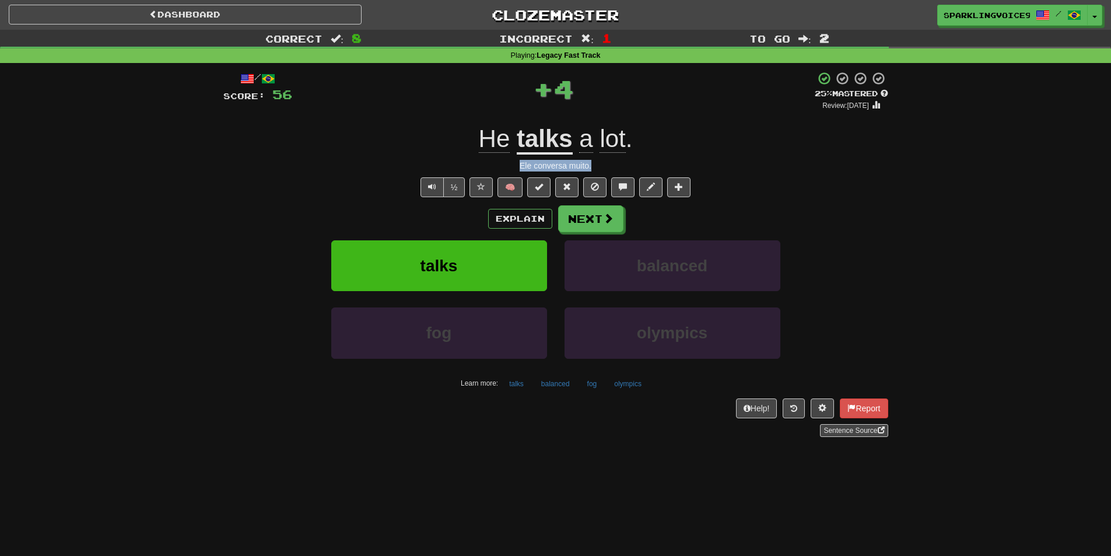
drag, startPoint x: 532, startPoint y: 164, endPoint x: 593, endPoint y: 160, distance: 60.2
click at [593, 160] on div "Ele conversa muito." at bounding box center [555, 166] width 665 height 12
click at [598, 215] on button "Next" at bounding box center [591, 219] width 65 height 27
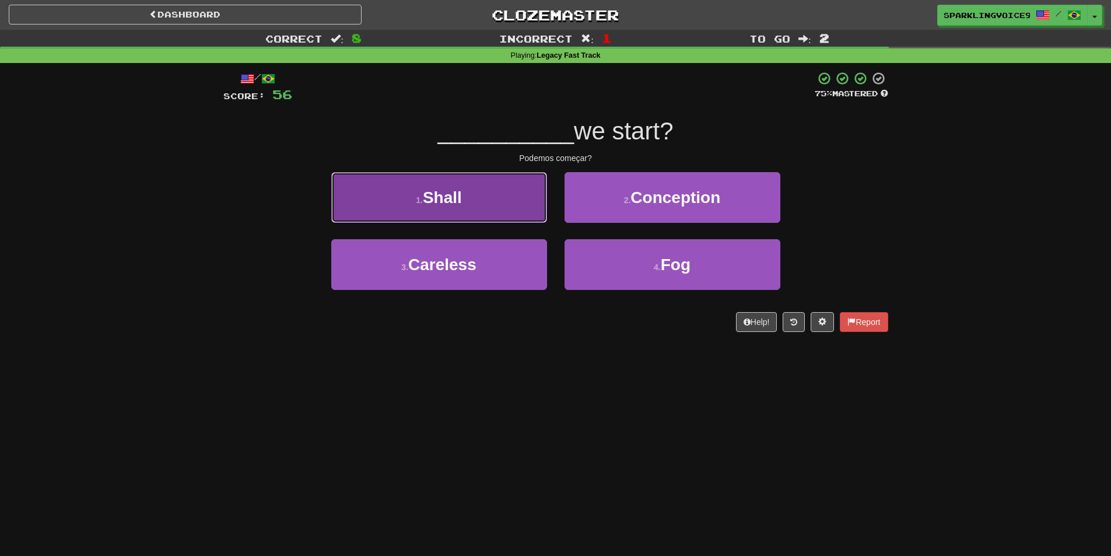
click at [521, 199] on button "1 . Shall" at bounding box center [439, 197] width 216 height 51
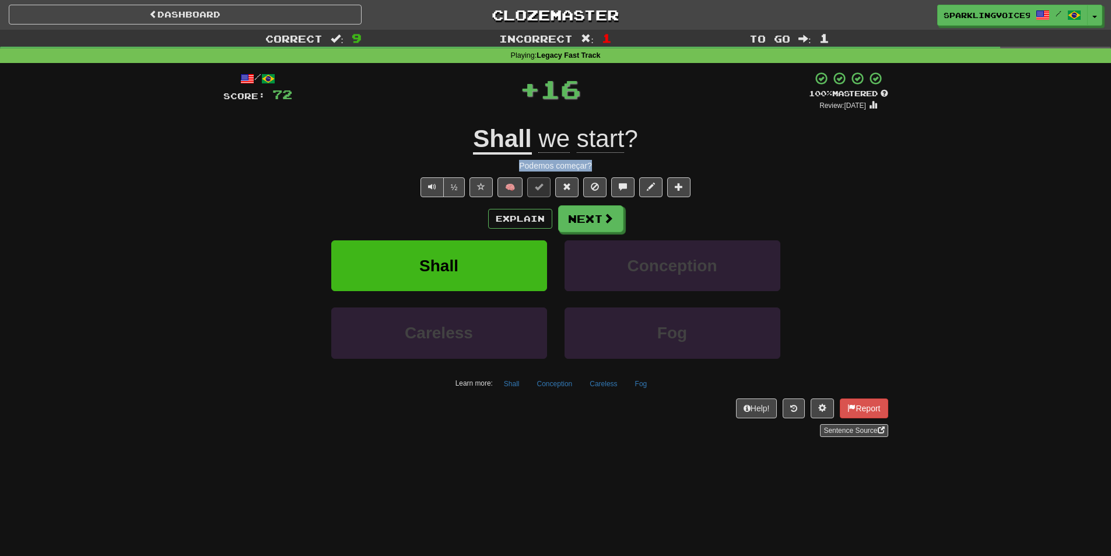
drag, startPoint x: 516, startPoint y: 157, endPoint x: 612, endPoint y: 161, distance: 96.9
click at [612, 161] on div "/ Score: 72 + 16 100 % Mastered Review: 2026-02-15 Shall we start ? Podemos com…" at bounding box center [555, 254] width 665 height 366
click at [612, 161] on div "Podemos começar?" at bounding box center [555, 166] width 665 height 12
click at [576, 222] on button "Next" at bounding box center [591, 219] width 65 height 27
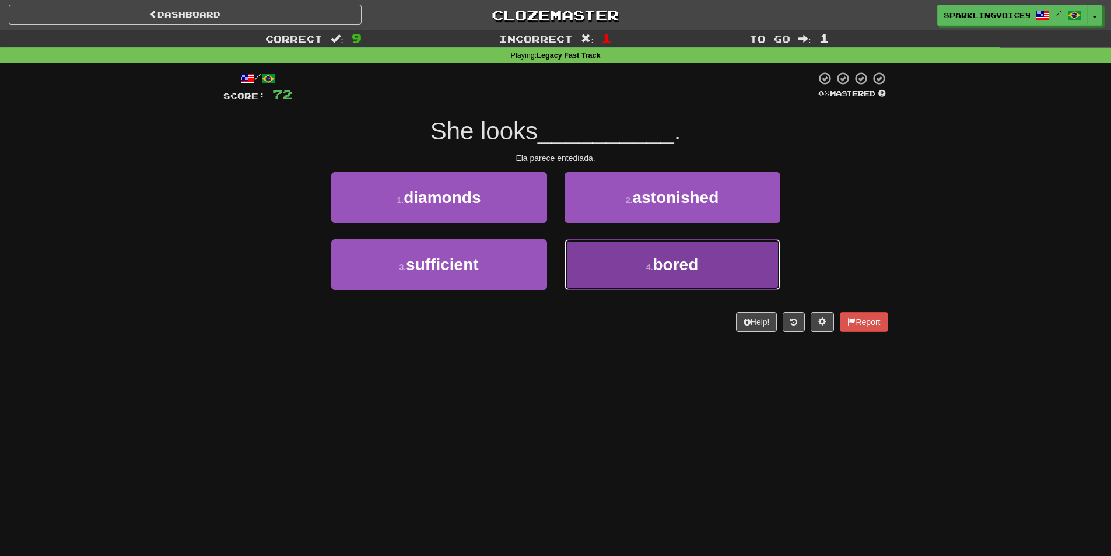
click at [640, 269] on button "4 . bored" at bounding box center [673, 264] width 216 height 51
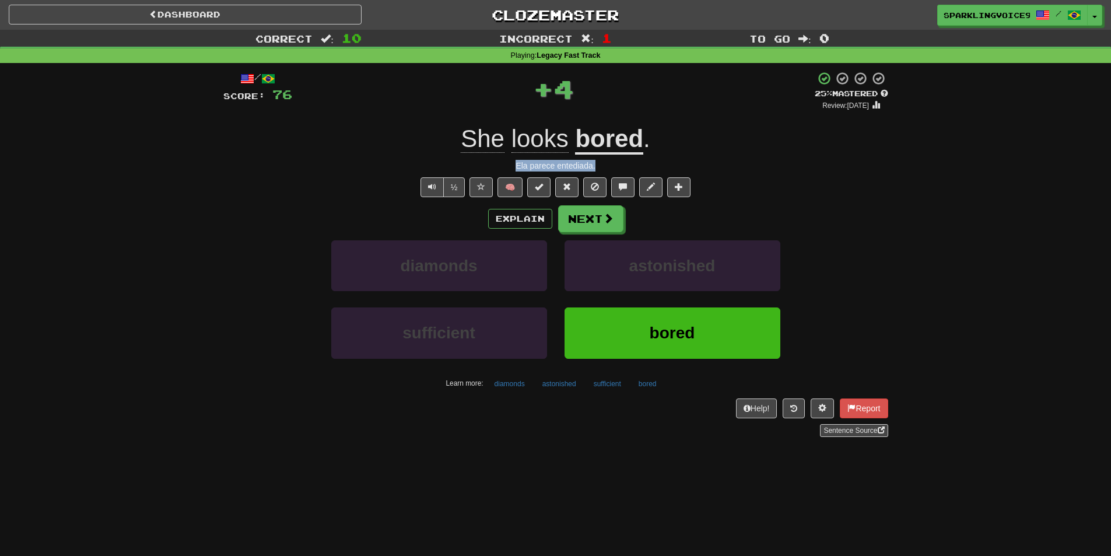
drag, startPoint x: 513, startPoint y: 162, endPoint x: 611, endPoint y: 164, distance: 97.4
click at [611, 164] on div "Ela parece entediada." at bounding box center [555, 166] width 665 height 12
click at [594, 223] on button "Next" at bounding box center [591, 219] width 65 height 27
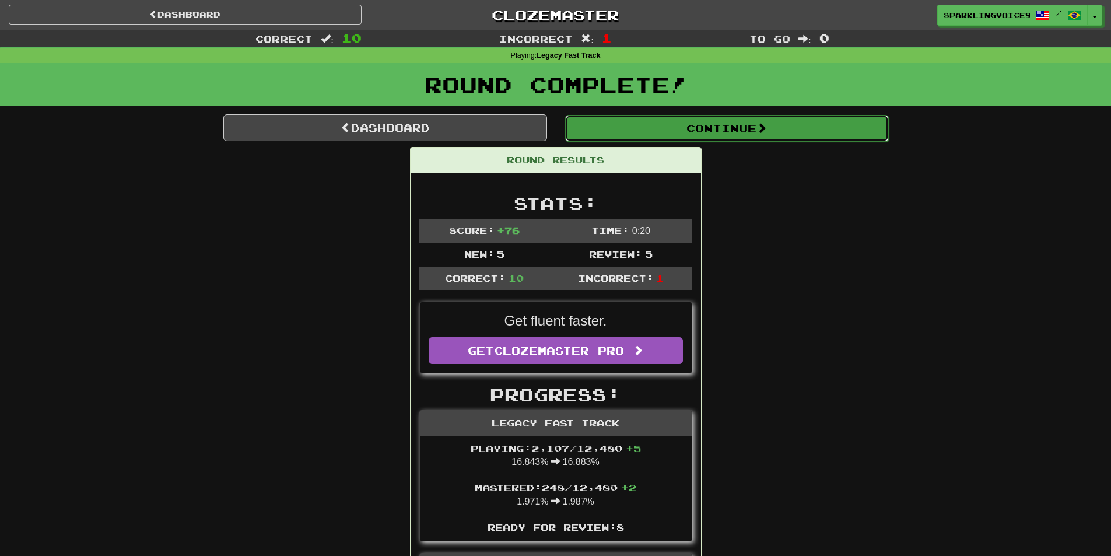
click at [728, 121] on button "Continue" at bounding box center [727, 128] width 324 height 27
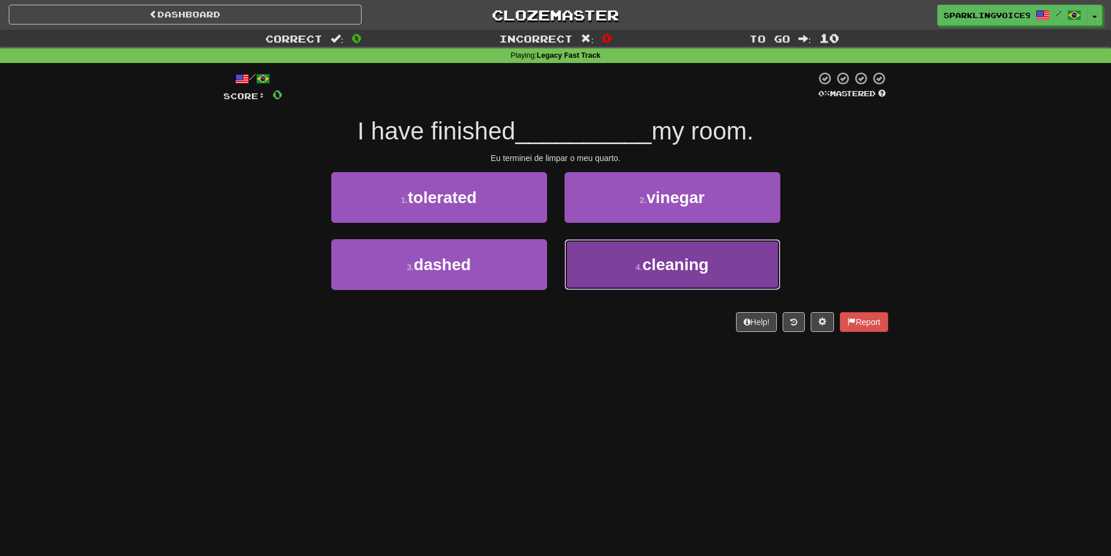
click at [649, 282] on button "4 . cleaning" at bounding box center [673, 264] width 216 height 51
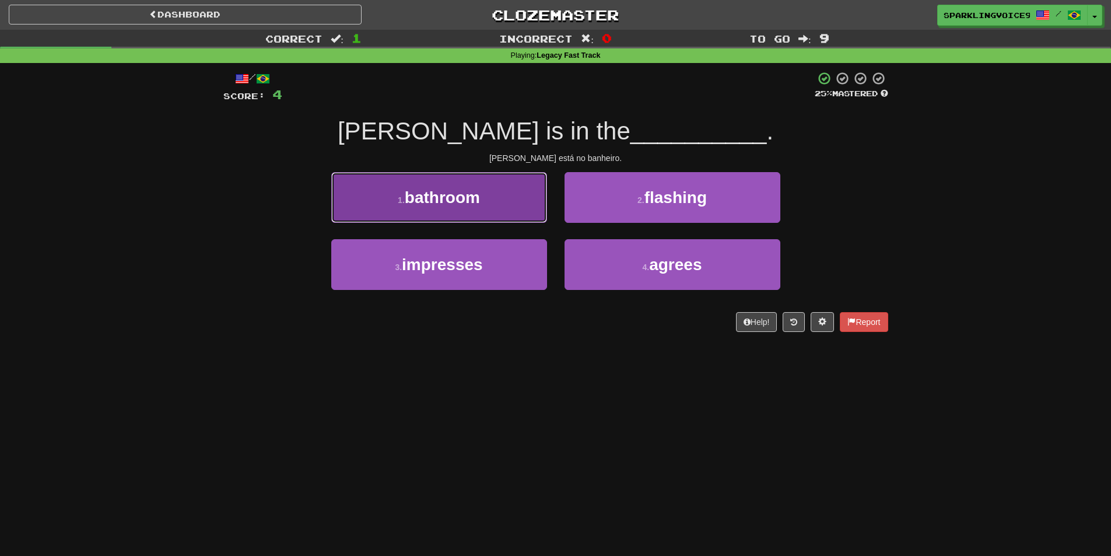
click at [496, 210] on button "1 . bathroom" at bounding box center [439, 197] width 216 height 51
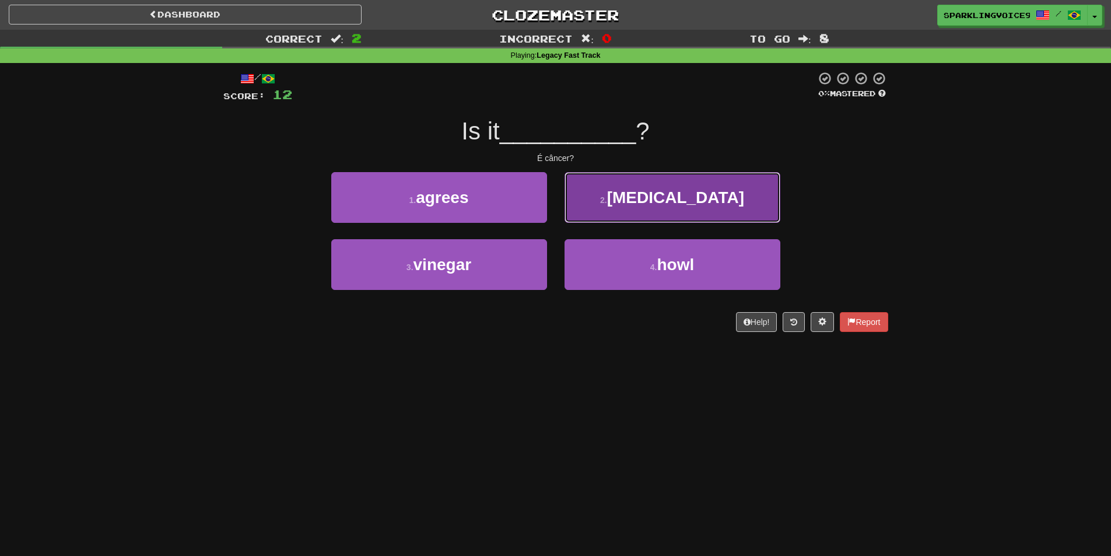
click at [671, 196] on span "cancer" at bounding box center [675, 197] width 137 height 18
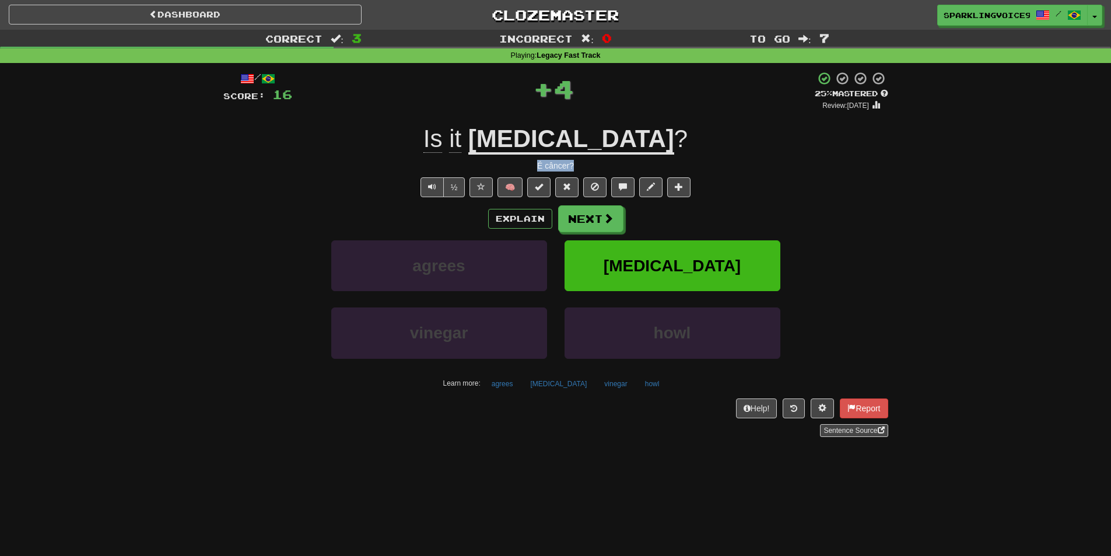
drag, startPoint x: 555, startPoint y: 169, endPoint x: 614, endPoint y: 170, distance: 58.3
click at [614, 170] on div "É câncer?" at bounding box center [555, 166] width 665 height 12
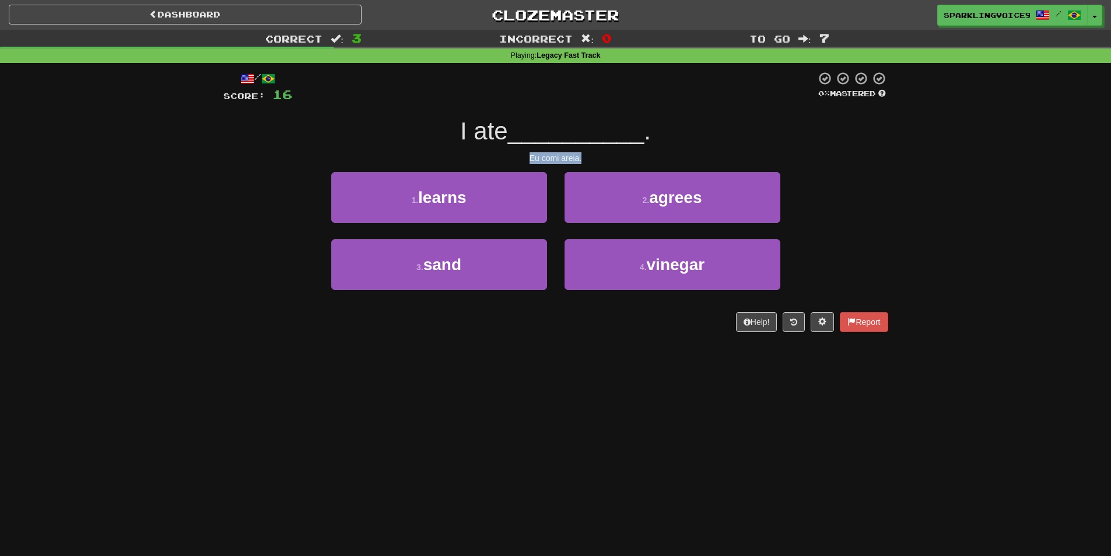
drag, startPoint x: 523, startPoint y: 162, endPoint x: 643, endPoint y: 162, distance: 119.6
click at [643, 162] on div "Eu comi areia." at bounding box center [555, 158] width 665 height 12
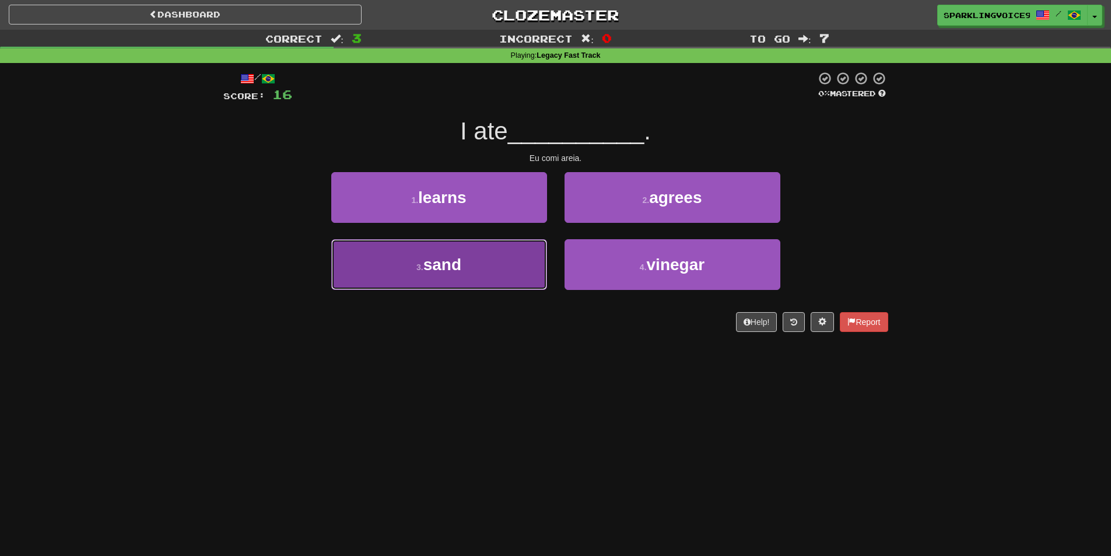
click at [500, 255] on button "3 . sand" at bounding box center [439, 264] width 216 height 51
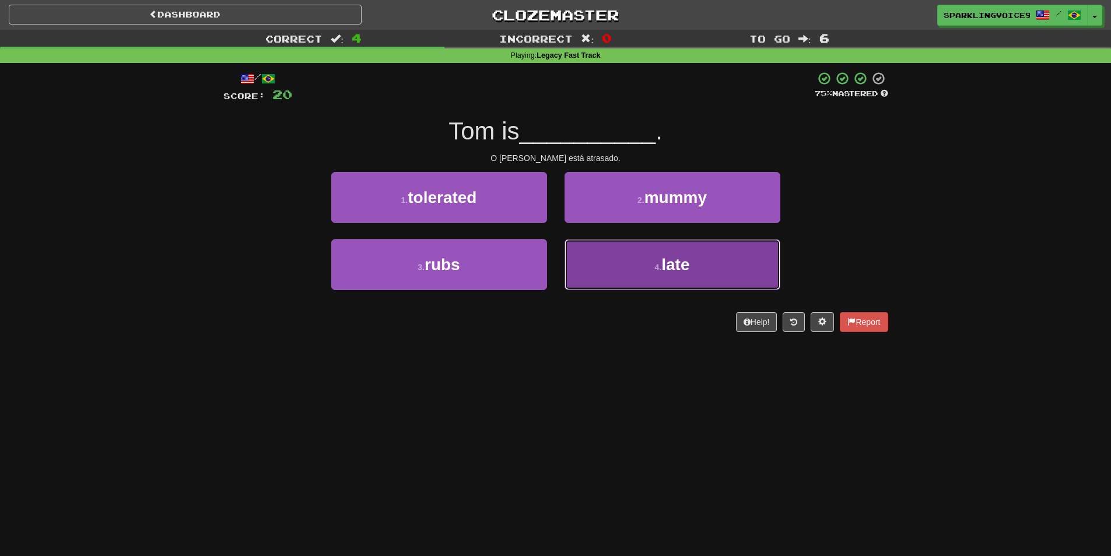
click at [694, 265] on button "4 . late" at bounding box center [673, 264] width 216 height 51
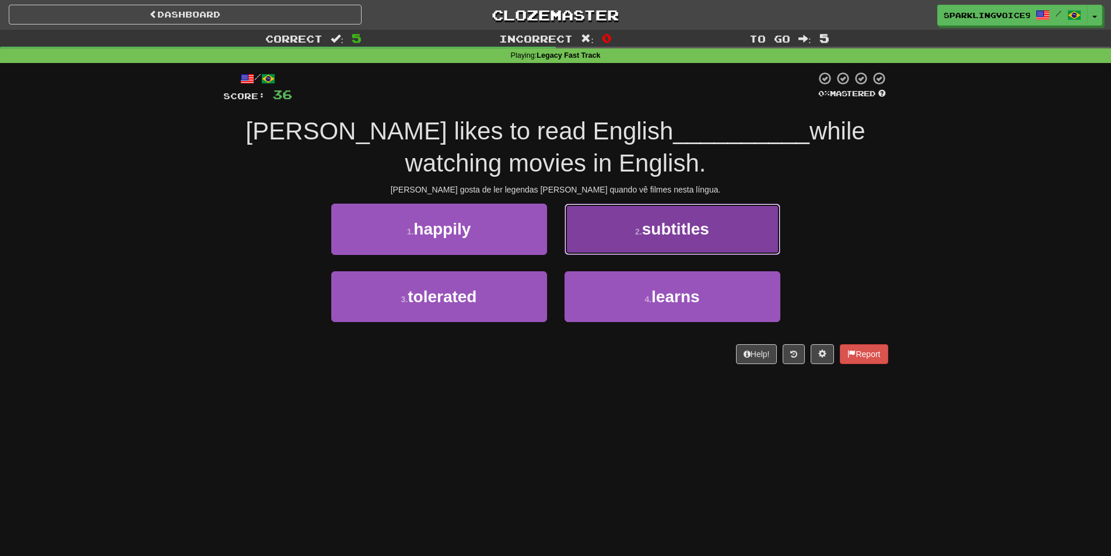
click at [656, 250] on button "2 . subtitles" at bounding box center [673, 229] width 216 height 51
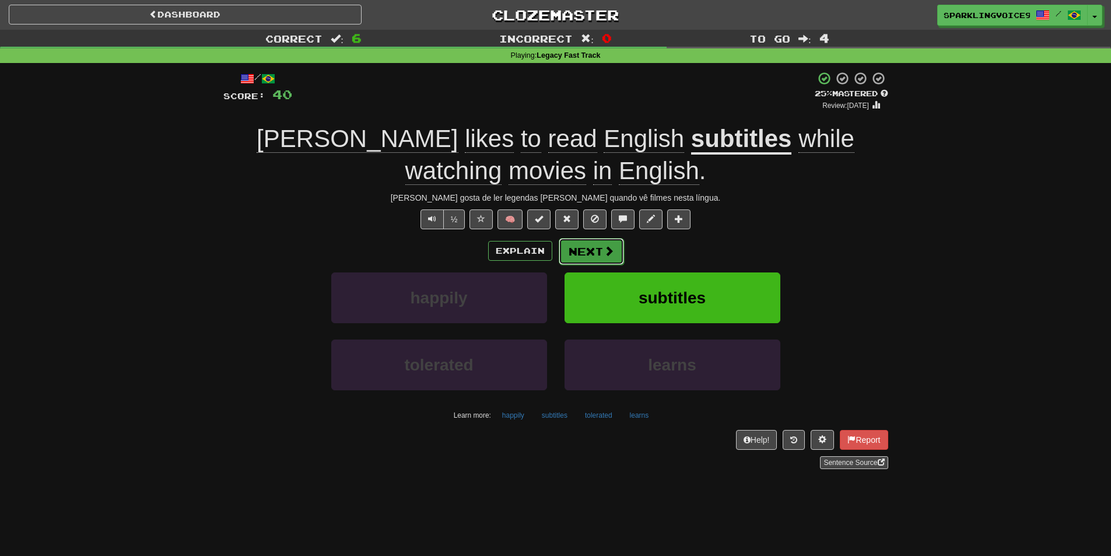
click at [587, 250] on button "Next" at bounding box center [591, 251] width 65 height 27
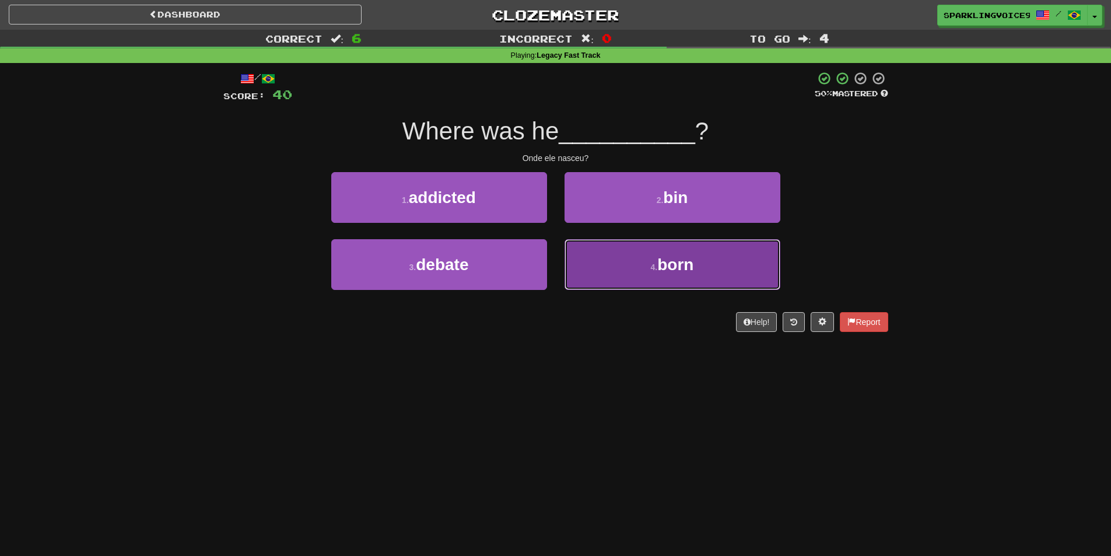
click at [646, 258] on button "4 . born" at bounding box center [673, 264] width 216 height 51
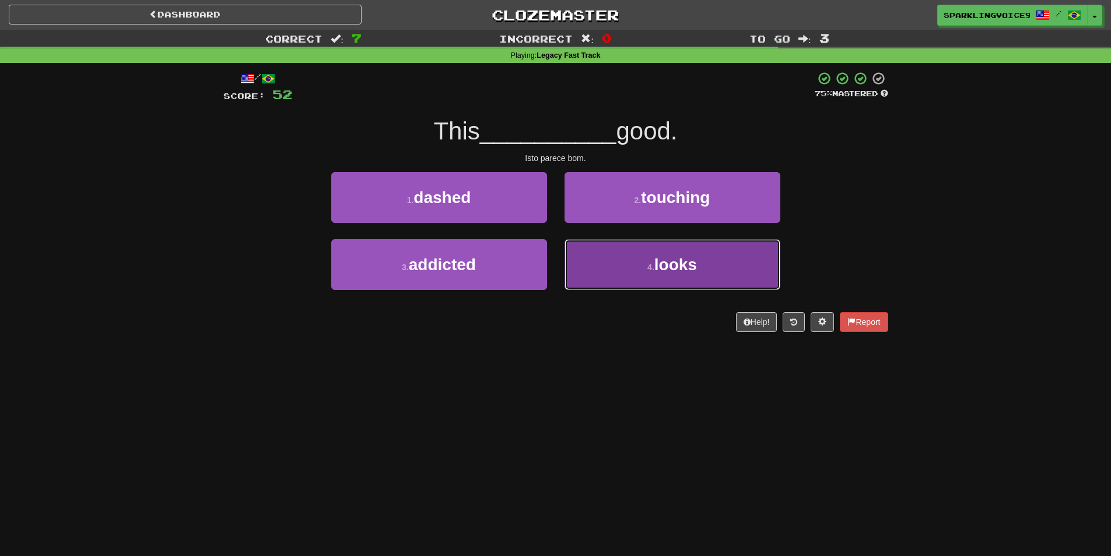
click at [692, 273] on span "looks" at bounding box center [675, 264] width 43 height 18
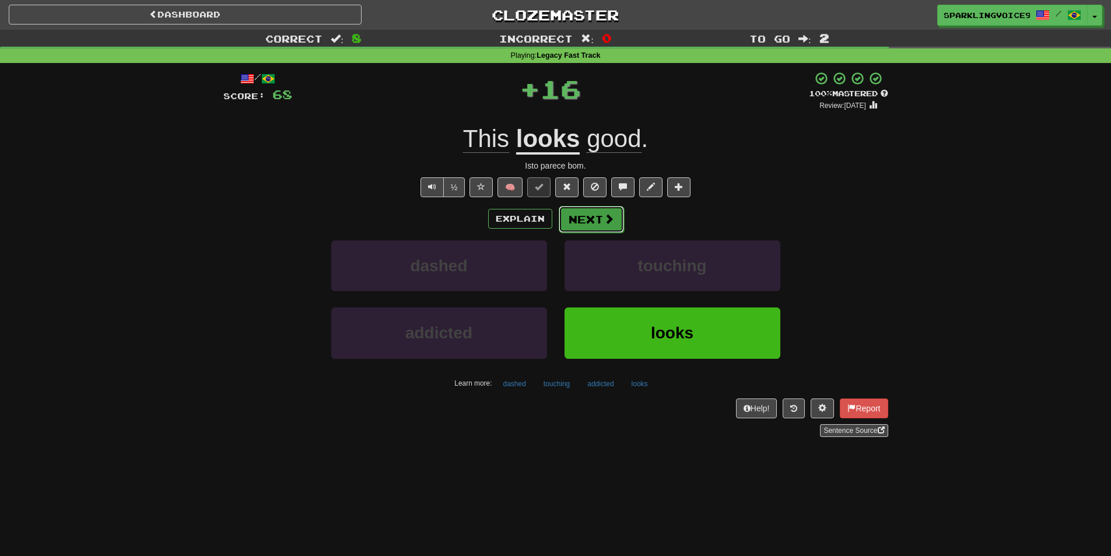
click at [585, 215] on button "Next" at bounding box center [591, 219] width 65 height 27
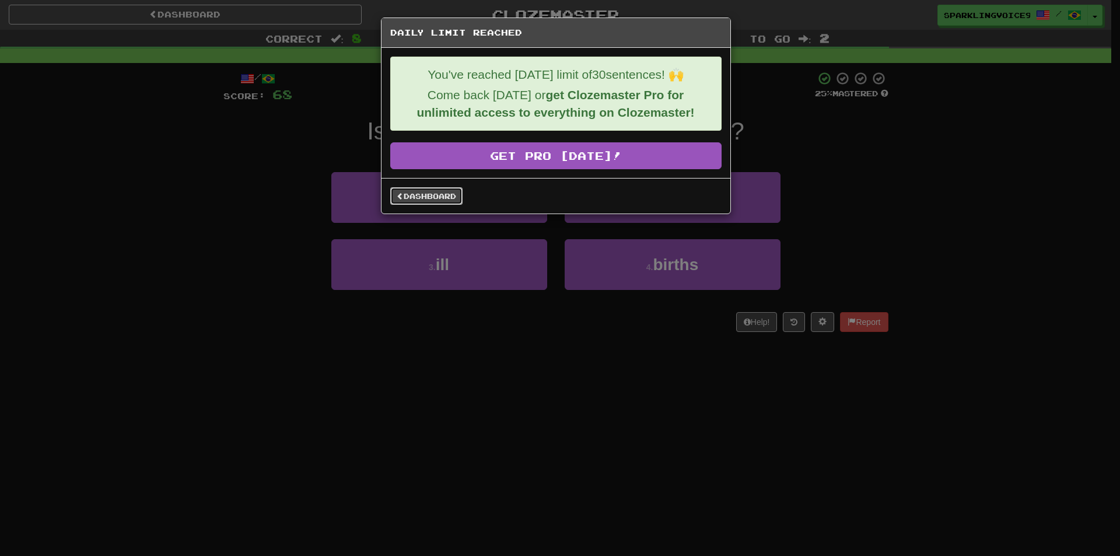
click at [440, 198] on link "Dashboard" at bounding box center [426, 195] width 72 height 17
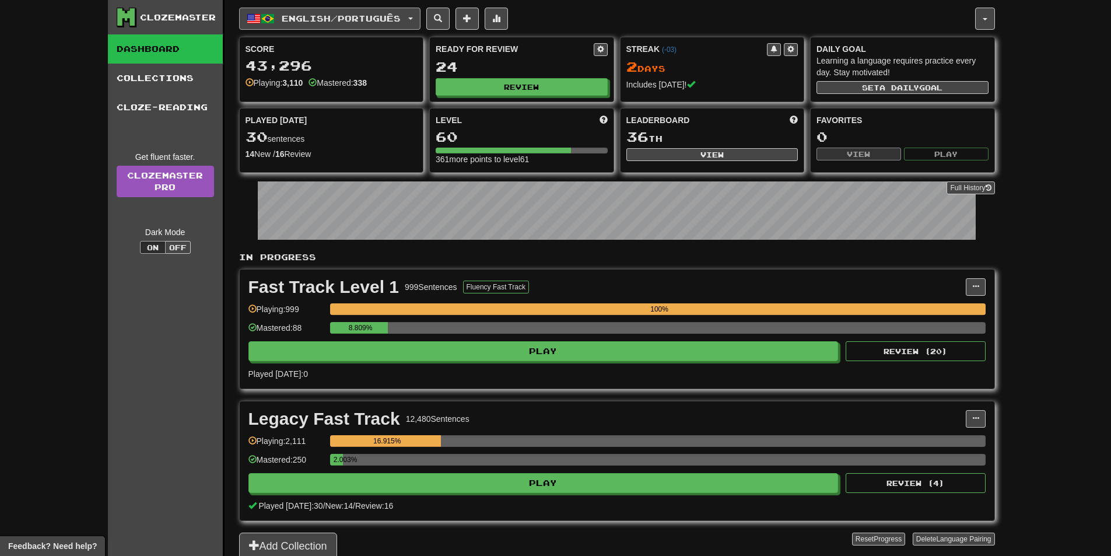
click at [316, 15] on span "English / Português" at bounding box center [341, 18] width 119 height 10
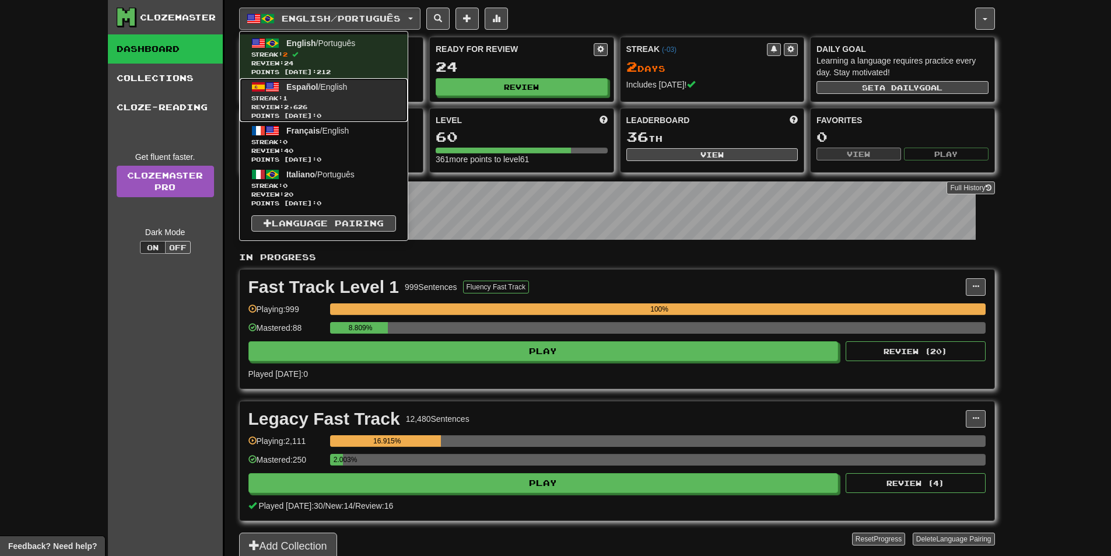
click at [310, 83] on span "Español" at bounding box center [301, 86] width 31 height 9
